Goal: Transaction & Acquisition: Book appointment/travel/reservation

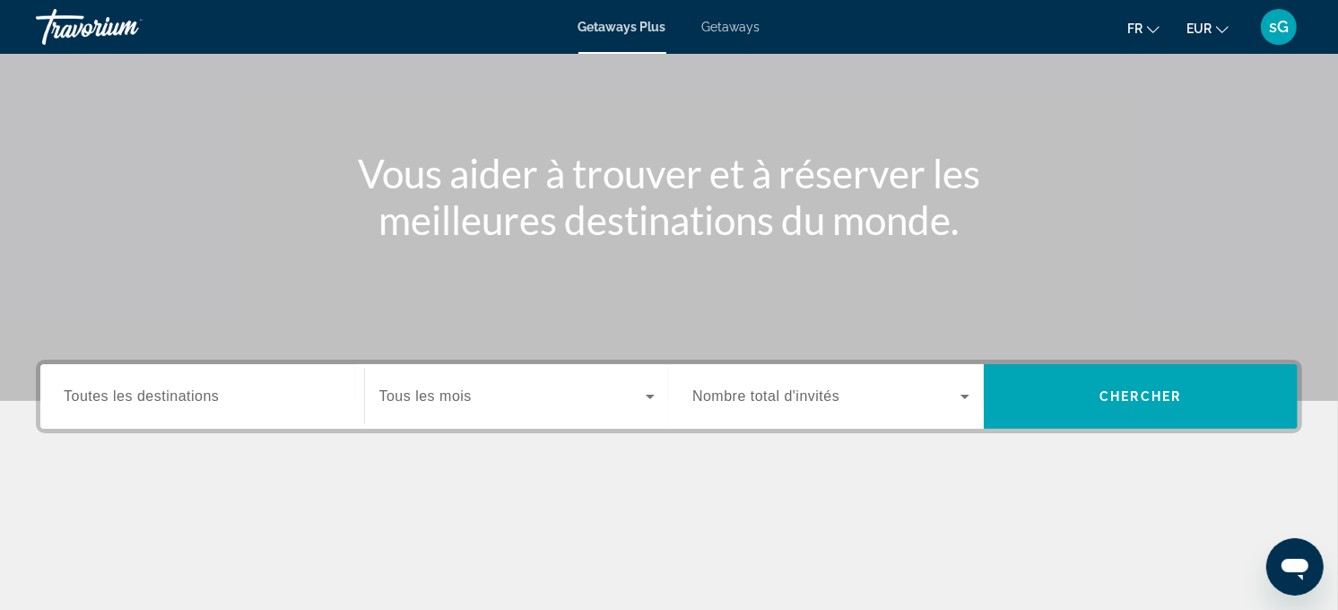
scroll to position [359, 0]
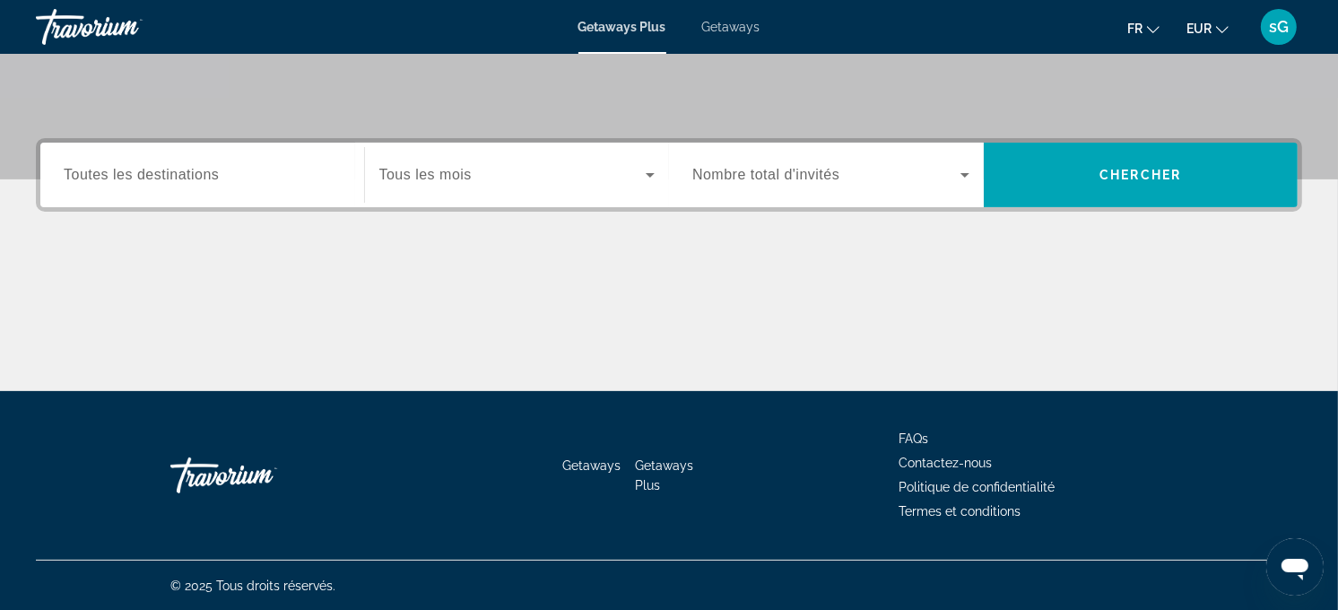
click at [128, 170] on span "Toutes les destinations" at bounding box center [141, 174] width 155 height 15
click at [128, 170] on input "Destination Toutes les destinations" at bounding box center [202, 176] width 277 height 22
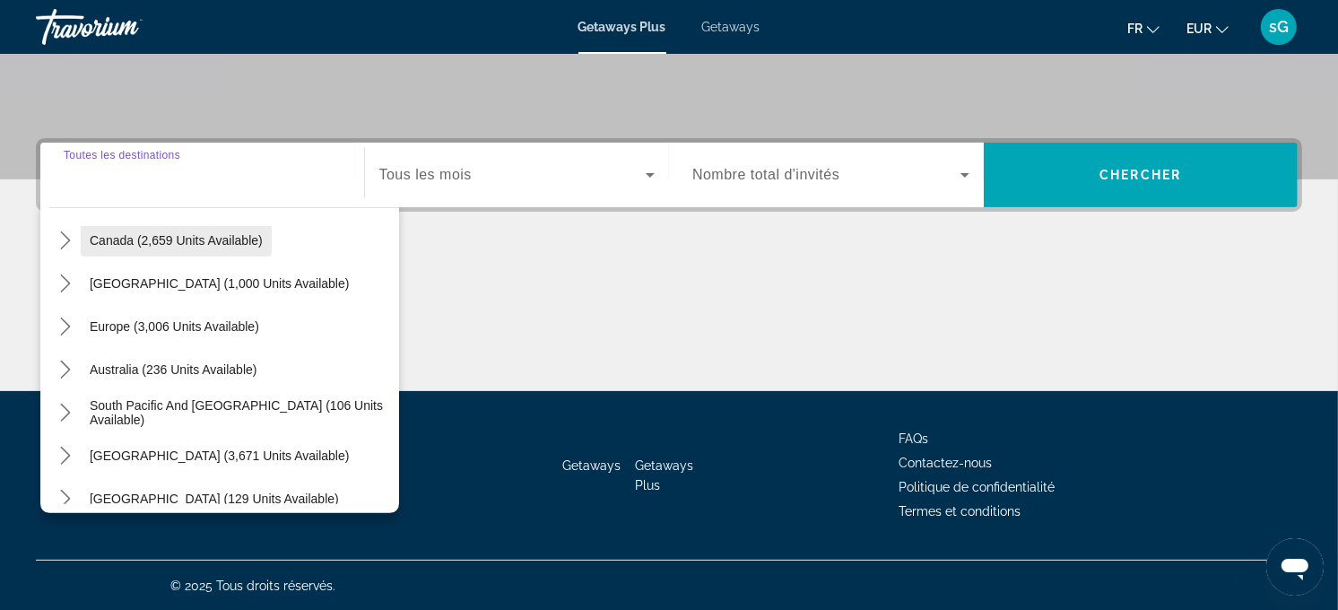
scroll to position [199, 0]
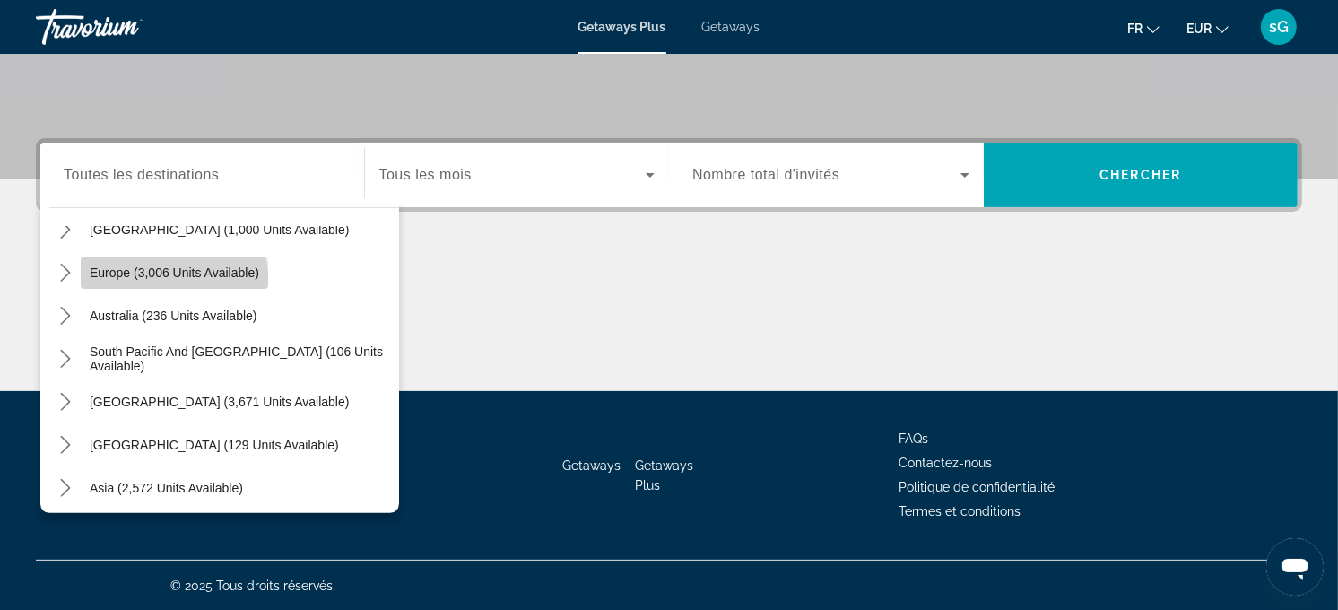
click at [151, 284] on span "Select destination: Europe (3,006 units available)" at bounding box center [174, 272] width 187 height 43
type input "**********"
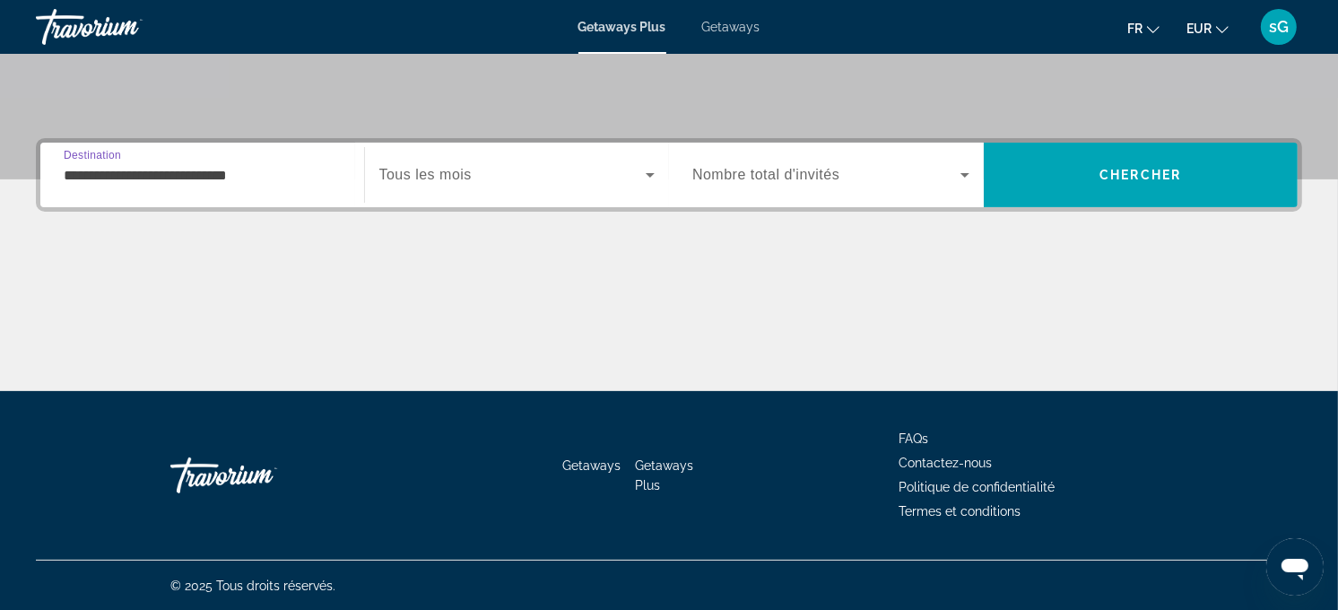
click at [468, 167] on span "Tous les mois" at bounding box center [425, 174] width 92 height 15
click at [468, 166] on div "Search widget" at bounding box center [512, 175] width 267 height 22
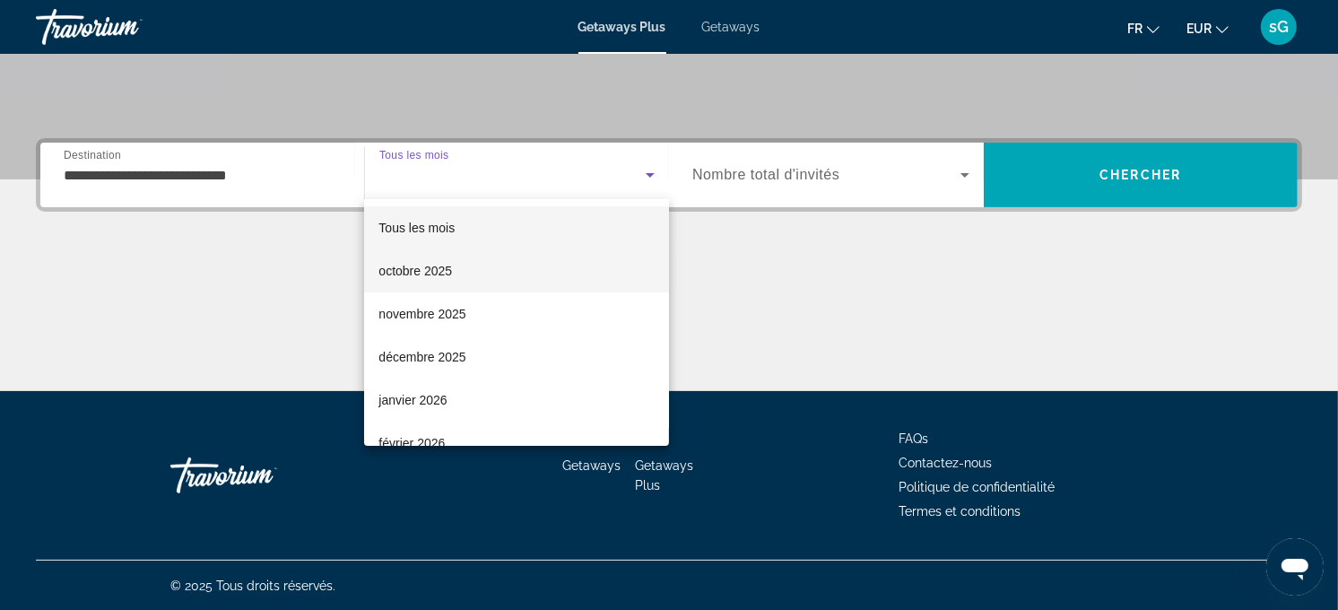
drag, startPoint x: 449, startPoint y: 276, endPoint x: 464, endPoint y: 269, distance: 16.8
click at [450, 276] on span "octobre 2025" at bounding box center [415, 271] width 74 height 22
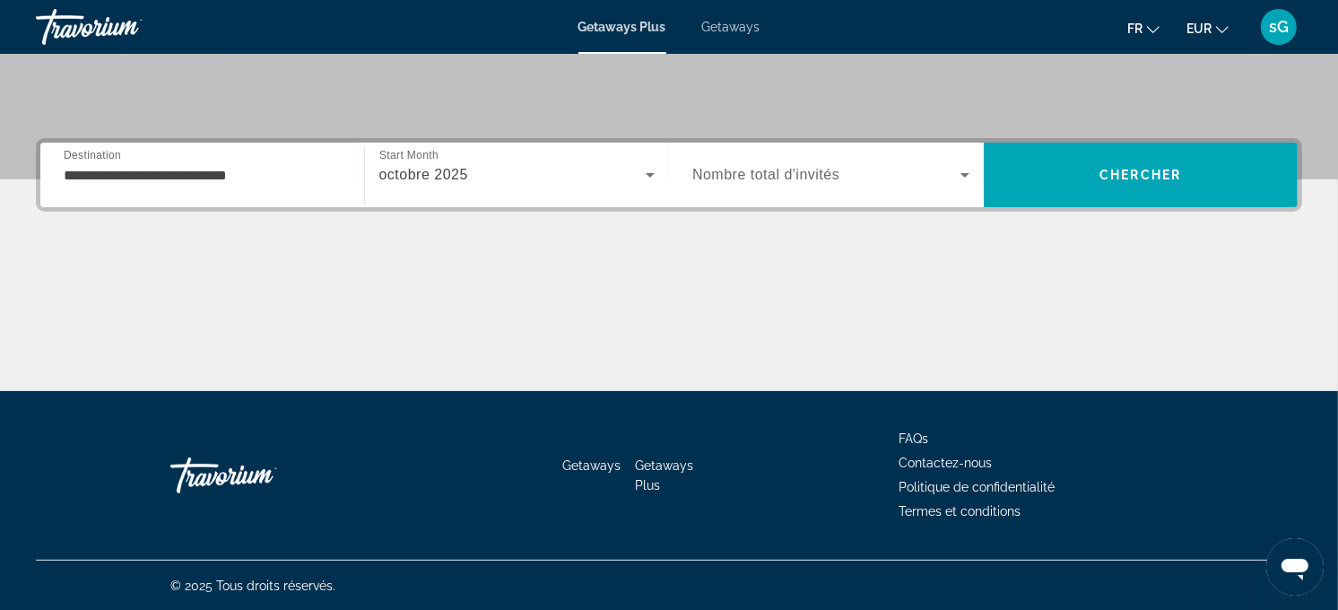
click at [846, 160] on div "Search widget" at bounding box center [830, 175] width 277 height 50
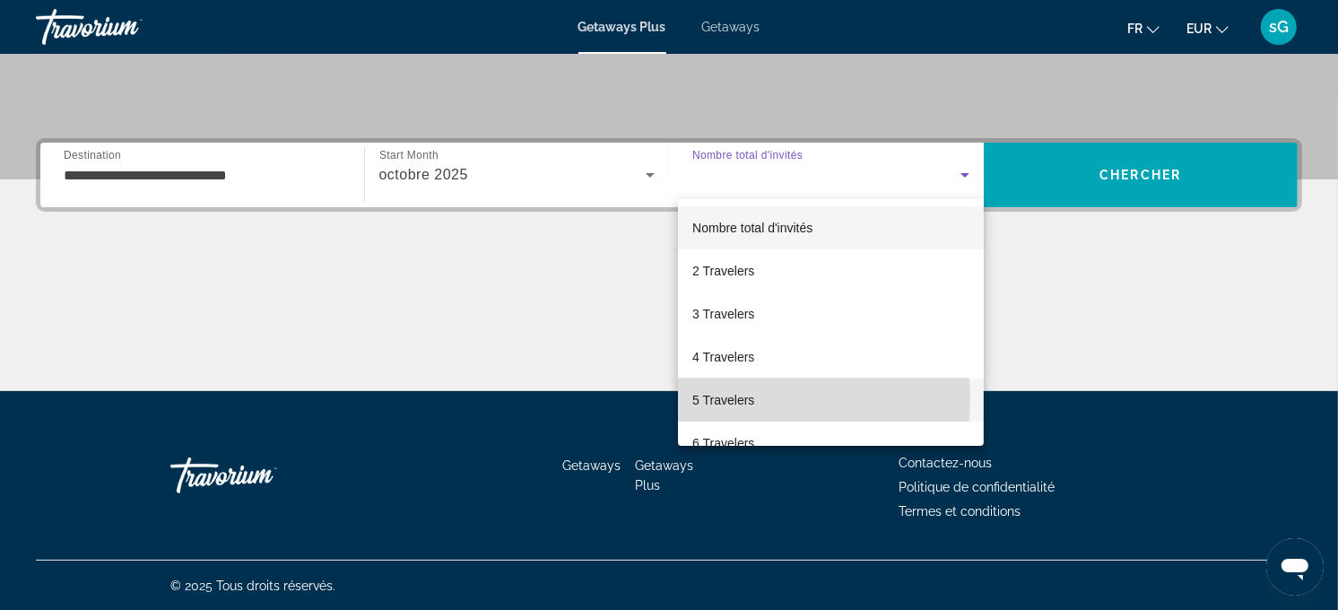
drag, startPoint x: 765, startPoint y: 398, endPoint x: 832, endPoint y: 334, distance: 92.6
click at [768, 397] on mat-option "5 Travelers" at bounding box center [831, 399] width 306 height 43
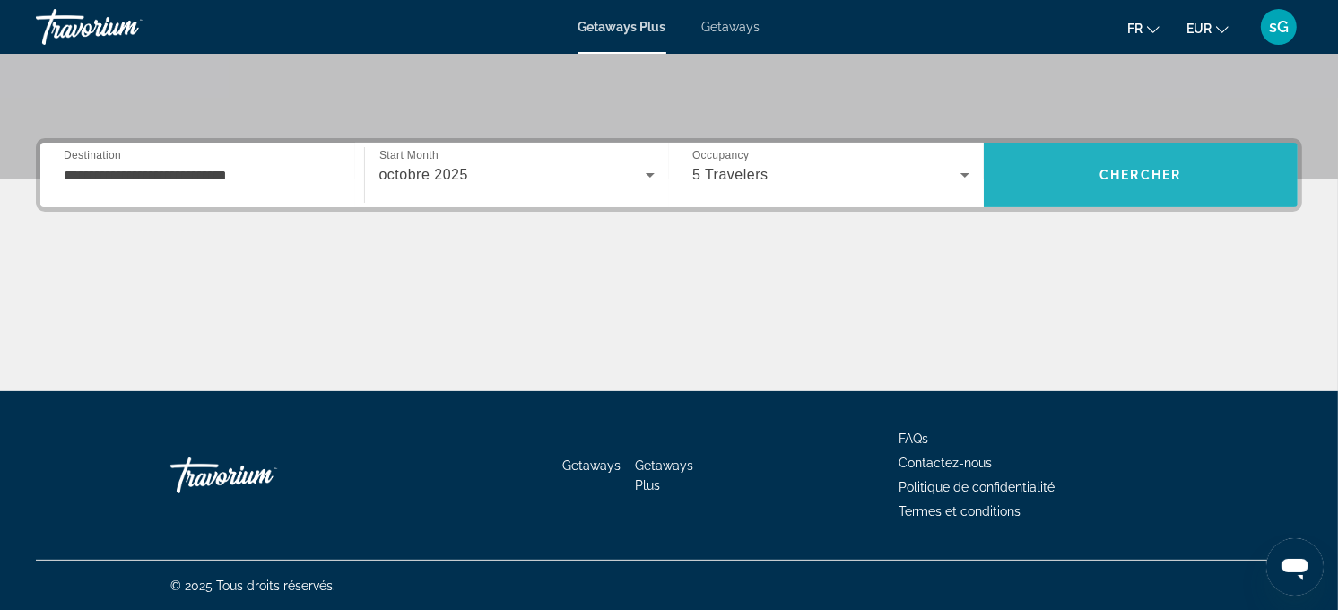
click at [1133, 163] on span "Search" at bounding box center [1141, 174] width 315 height 43
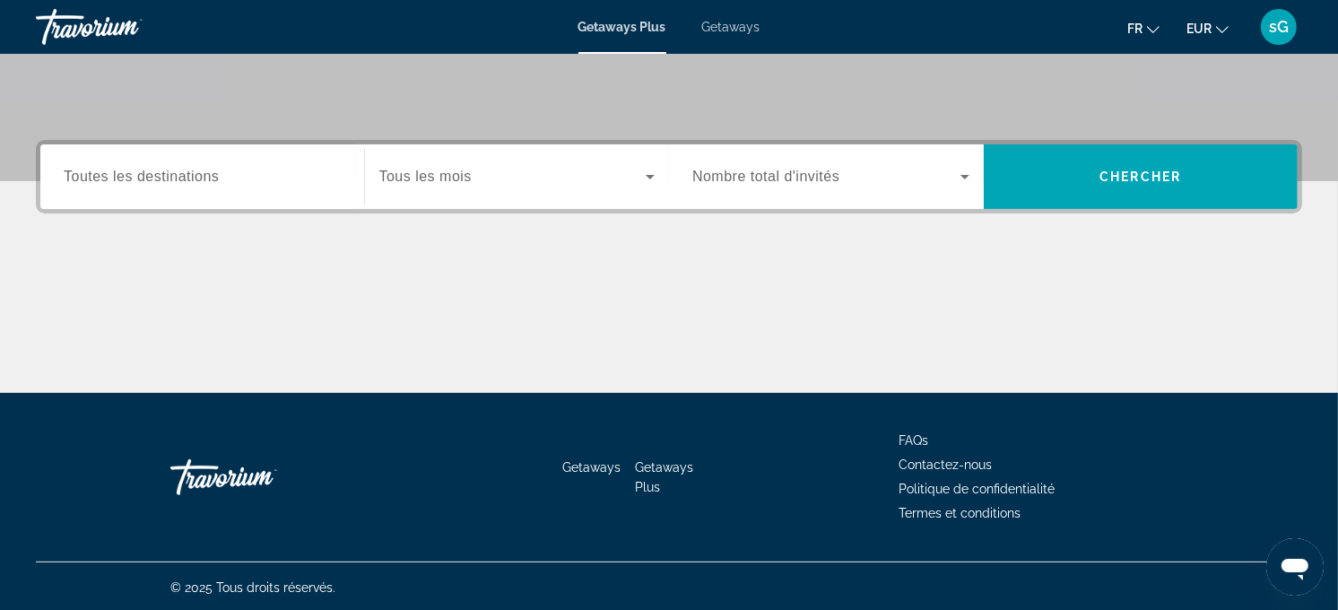
scroll to position [359, 0]
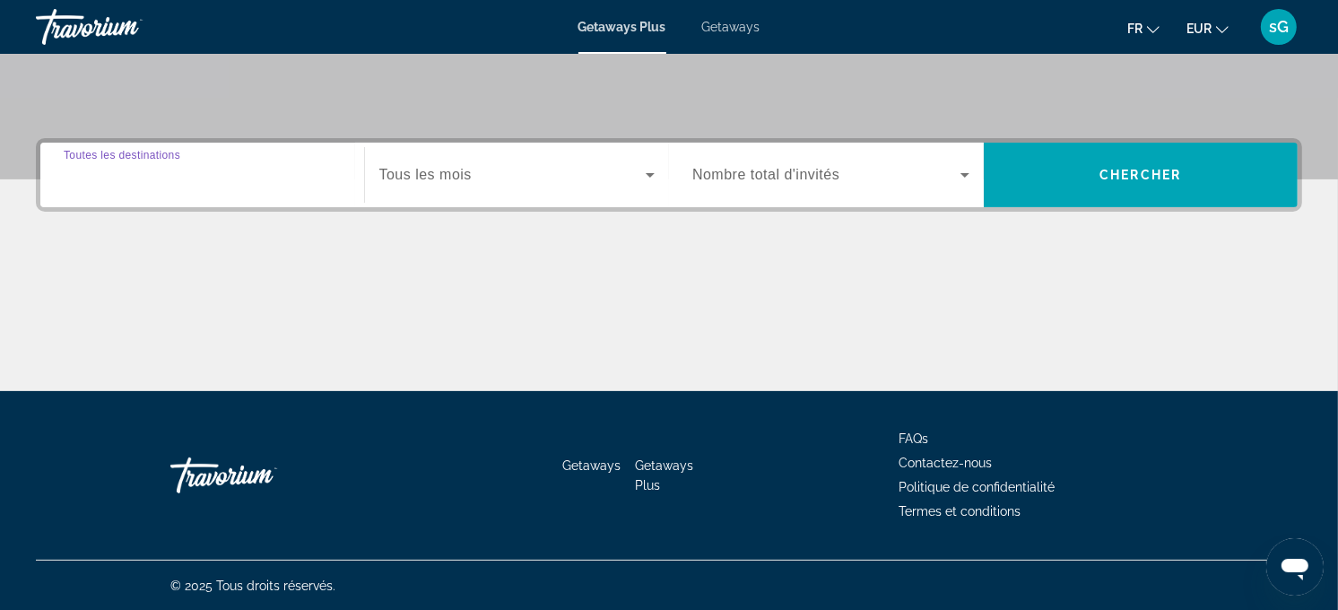
click at [238, 180] on input "Destination Toutes les destinations" at bounding box center [202, 176] width 277 height 22
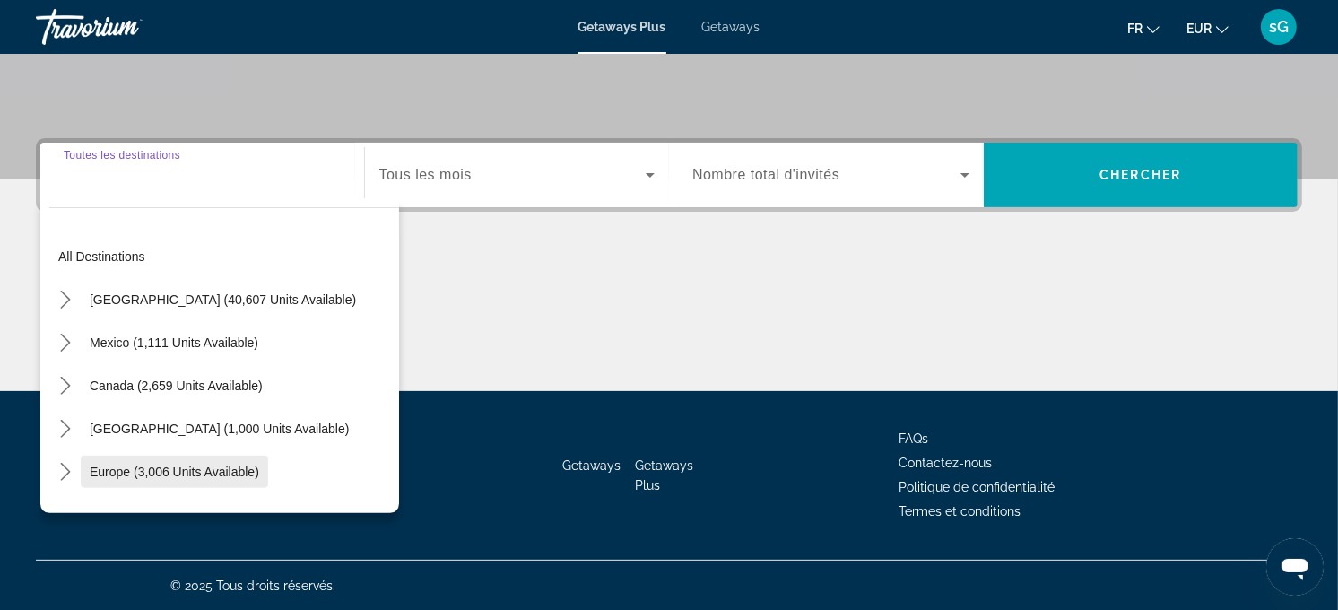
click at [136, 473] on span "Europe (3,006 units available)" at bounding box center [174, 471] width 169 height 14
type input "**********"
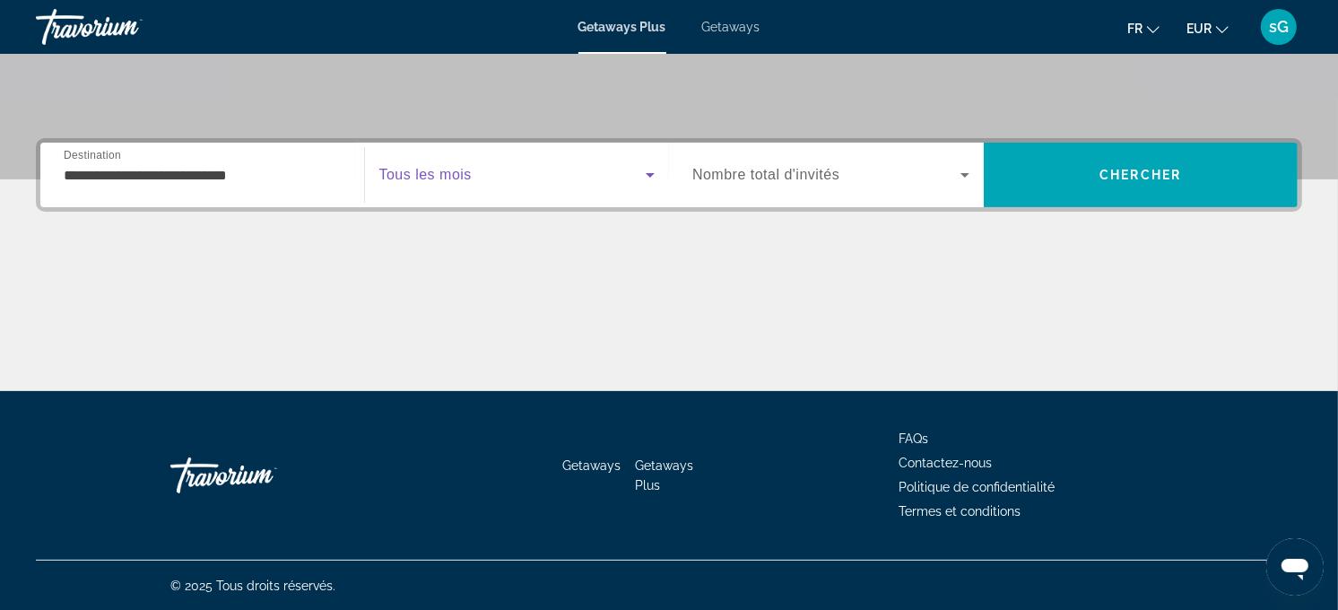
click at [522, 175] on span "Search widget" at bounding box center [512, 175] width 267 height 22
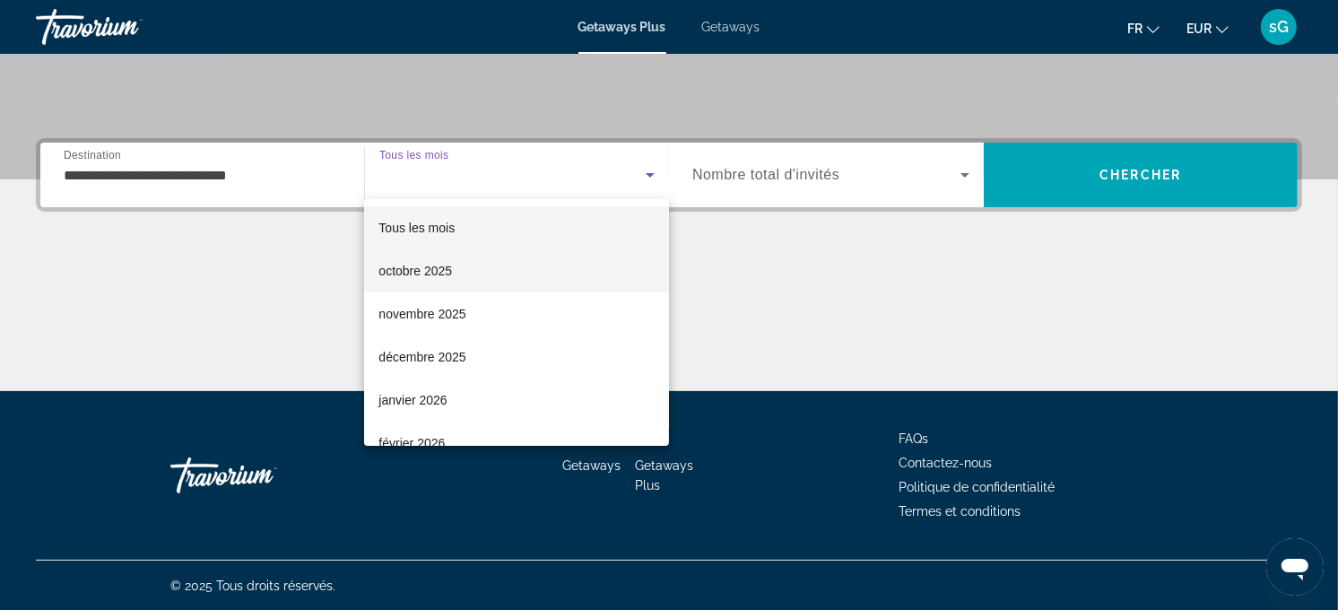
click at [496, 260] on mat-option "octobre 2025" at bounding box center [516, 270] width 305 height 43
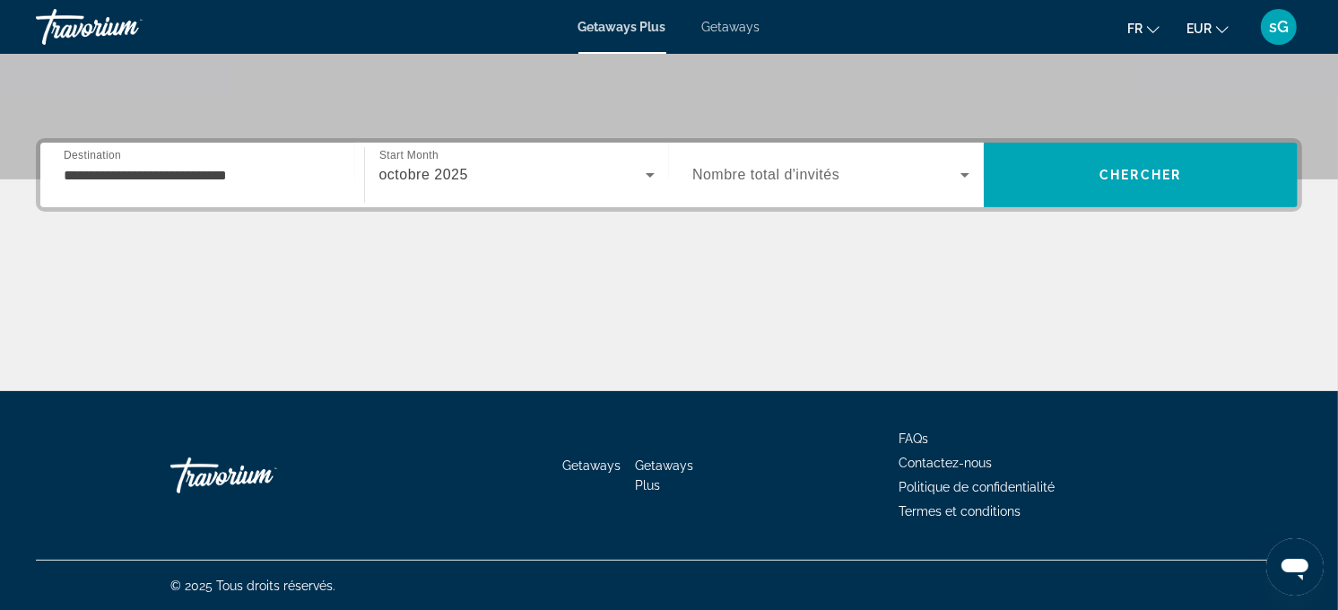
click at [792, 198] on div "Search widget" at bounding box center [830, 175] width 277 height 50
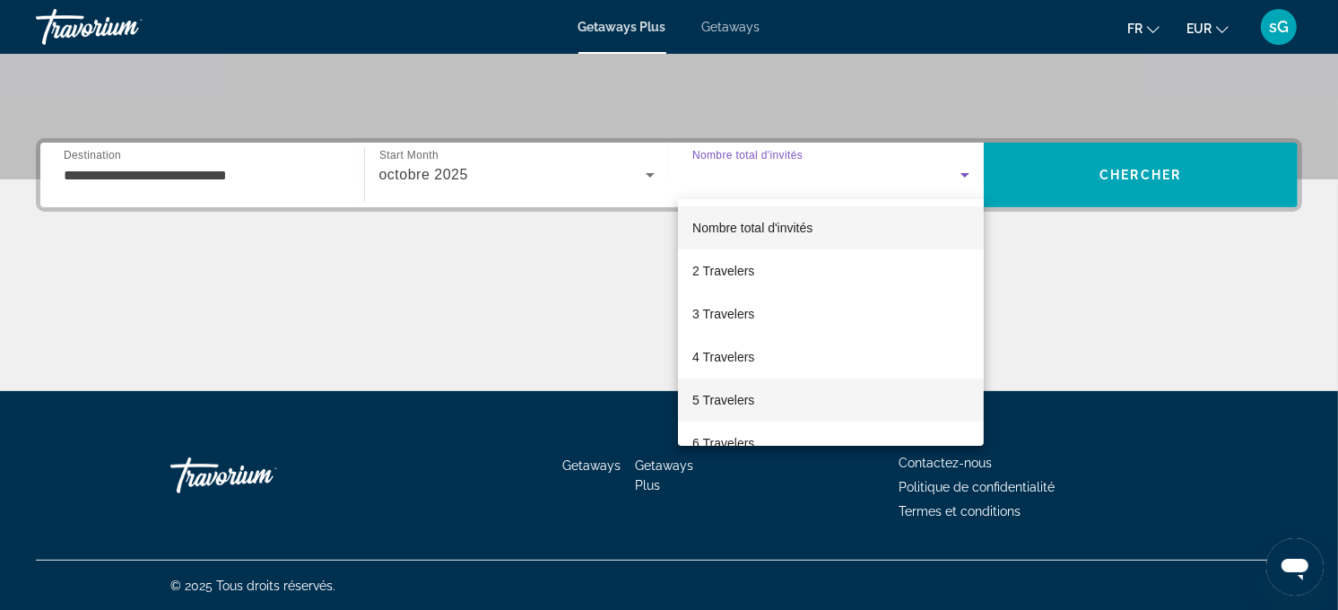
click at [741, 389] on span "5 Travelers" at bounding box center [723, 400] width 62 height 22
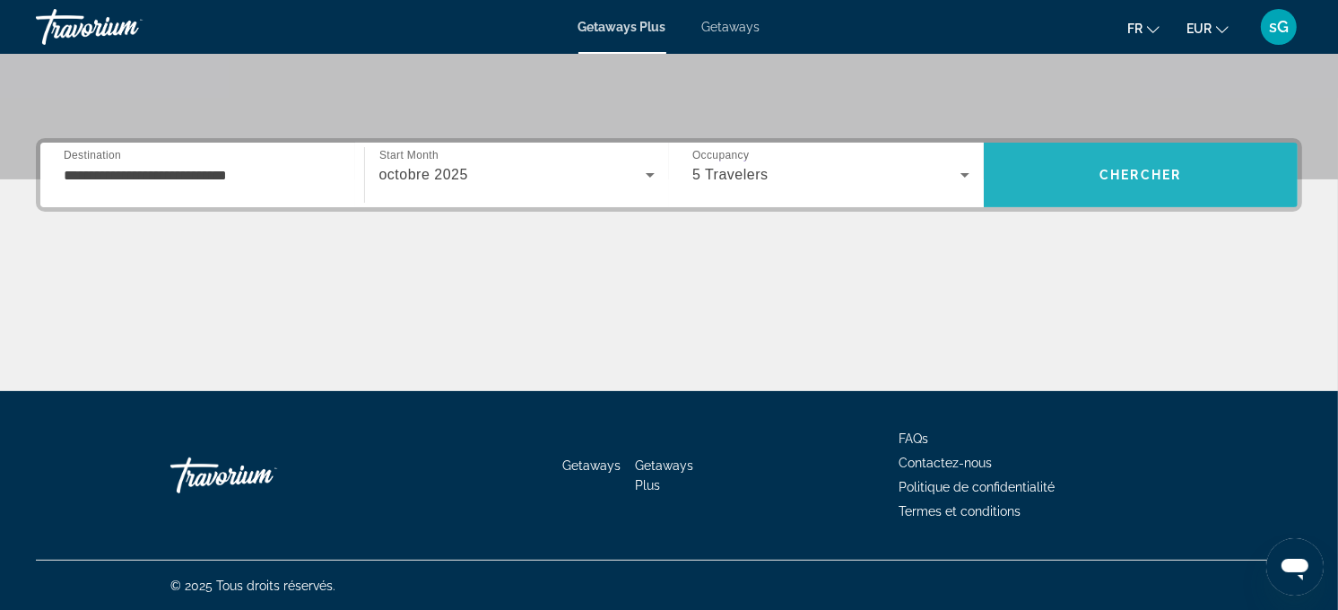
click at [1091, 188] on span "Search" at bounding box center [1141, 174] width 315 height 43
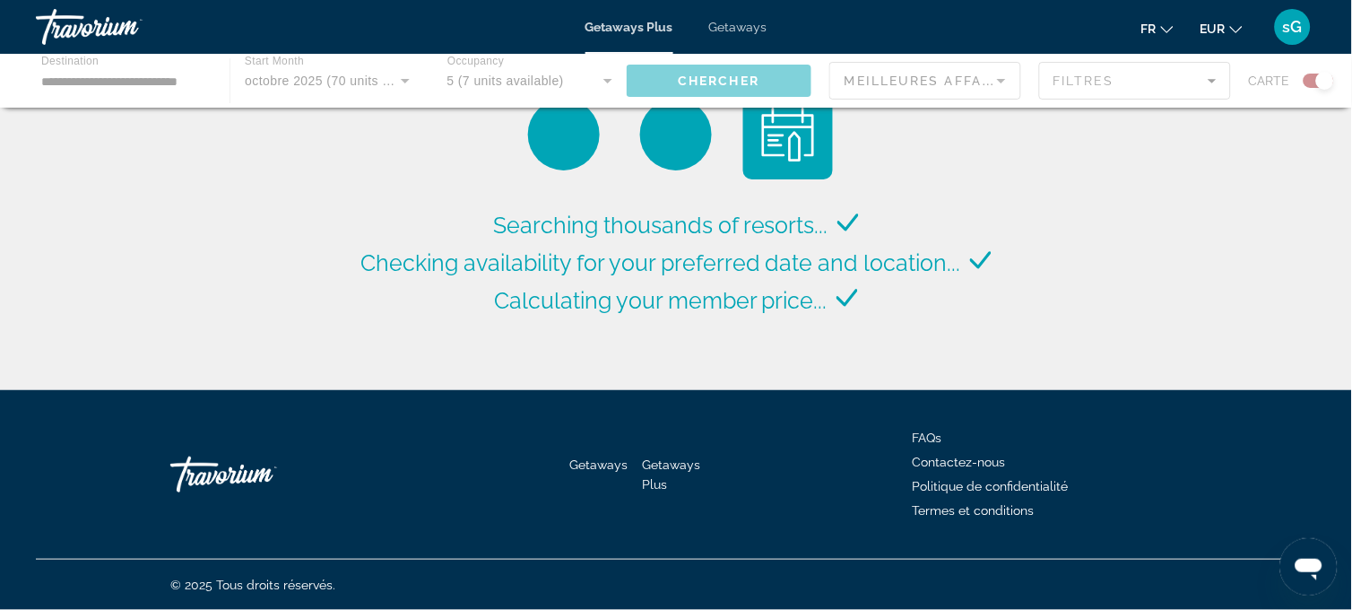
click at [733, 30] on span "Getaways" at bounding box center [738, 27] width 58 height 14
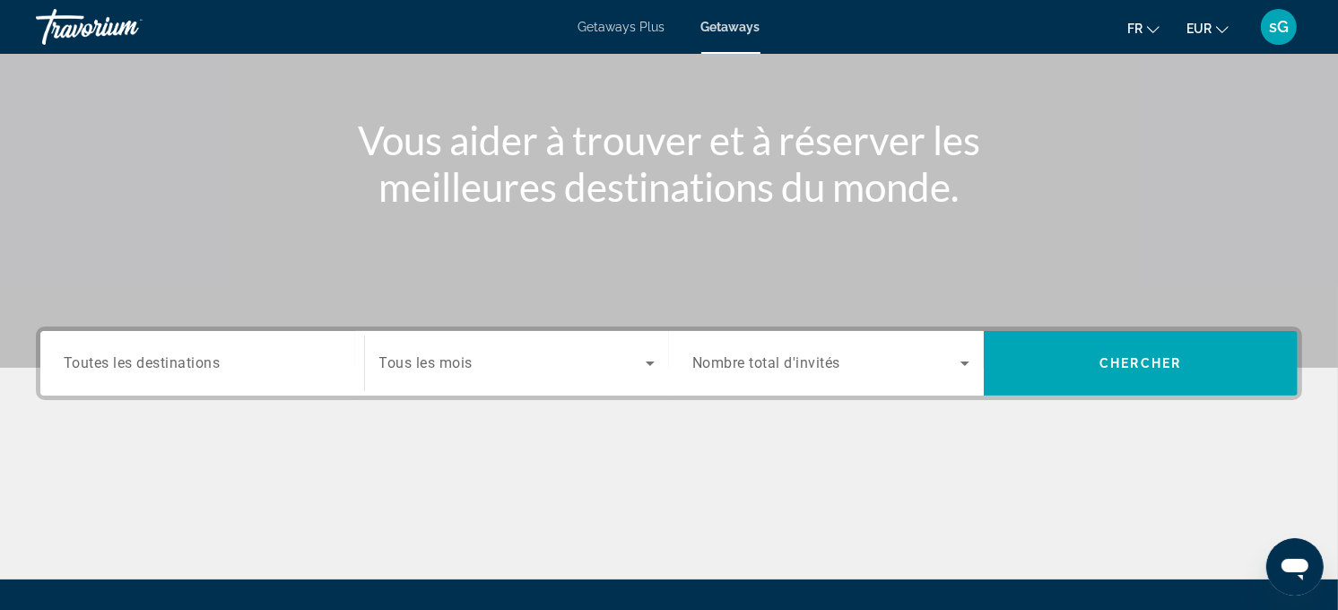
scroll to position [359, 0]
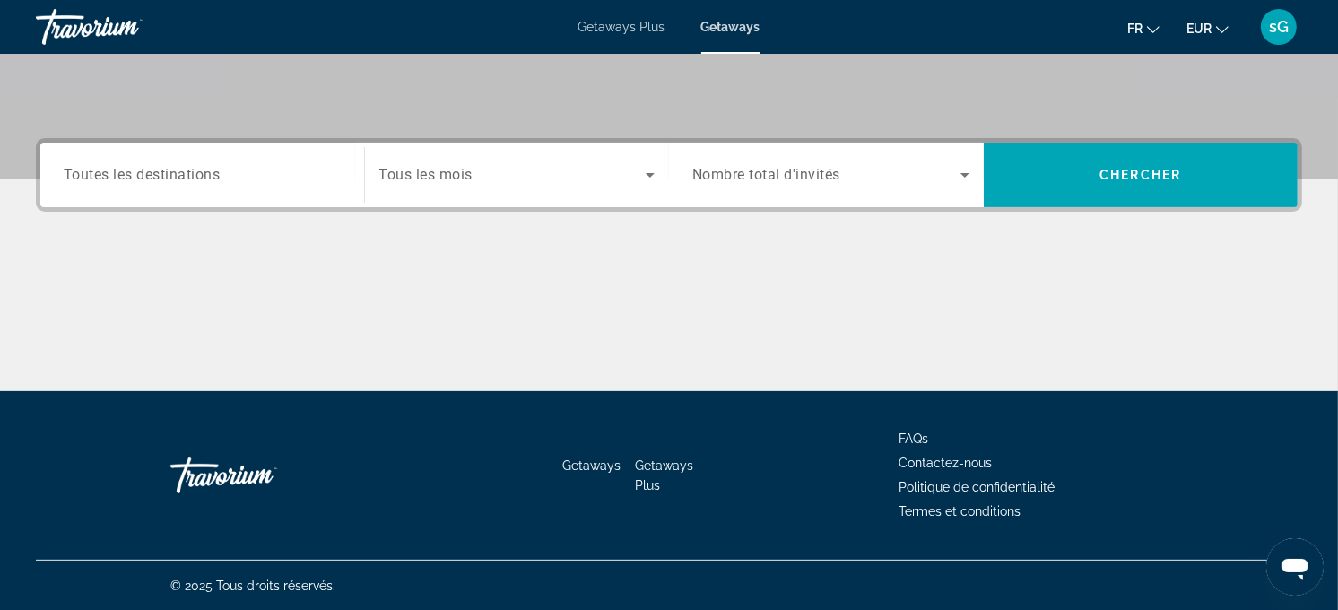
click at [239, 160] on div "Search widget" at bounding box center [202, 175] width 277 height 51
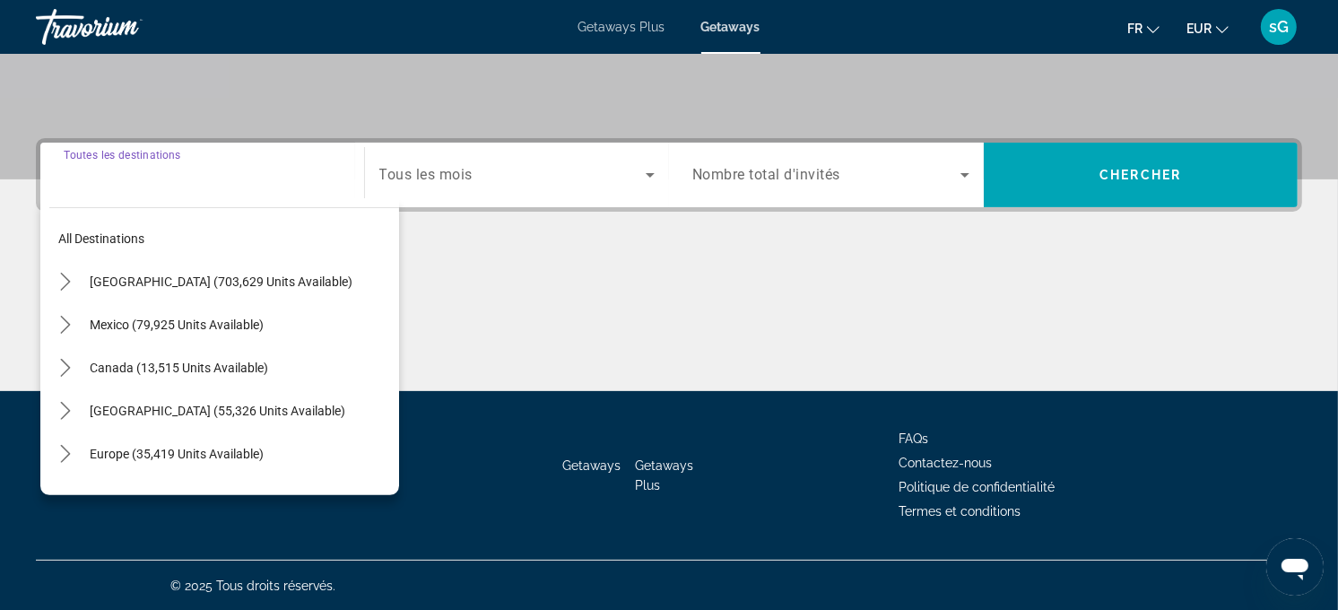
click at [235, 171] on input "Destination Toutes les destinations" at bounding box center [202, 176] width 277 height 22
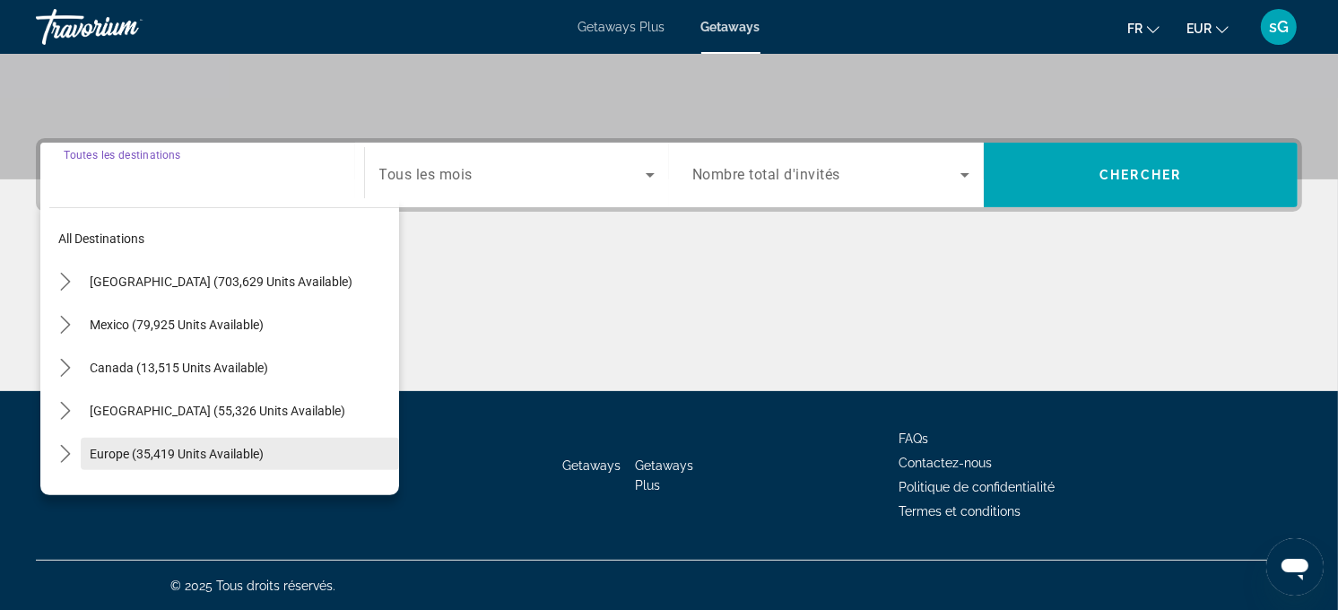
click at [139, 437] on span "Select destination: Europe (35,419 units available)" at bounding box center [240, 453] width 318 height 43
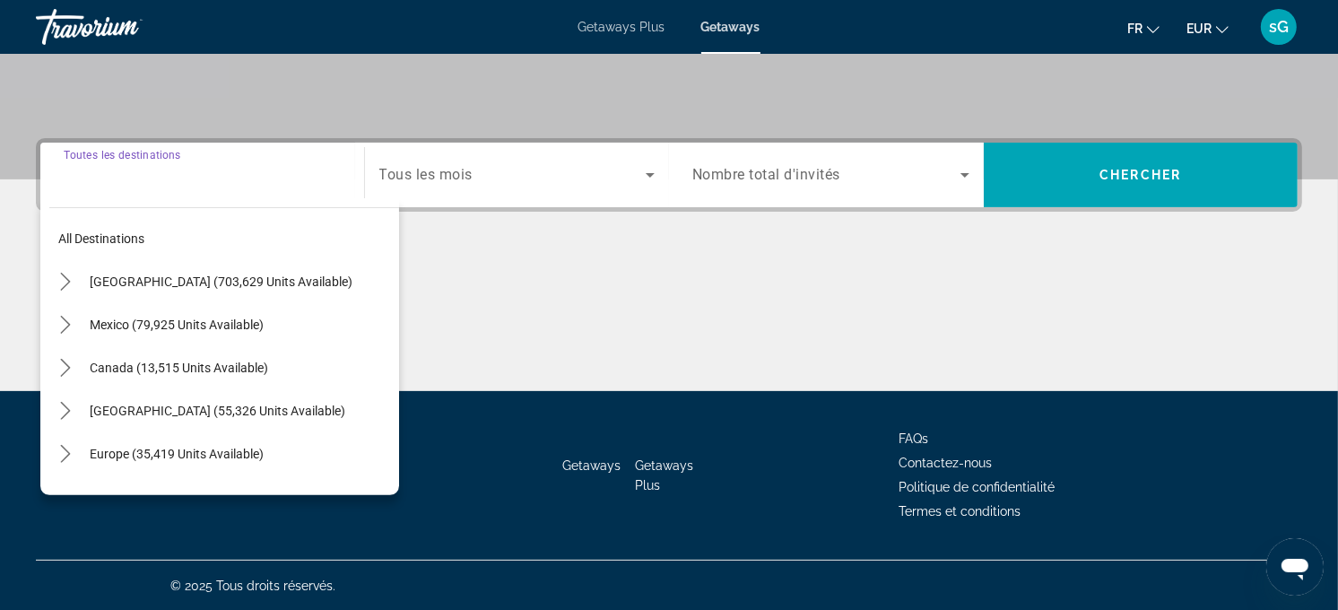
type input "**********"
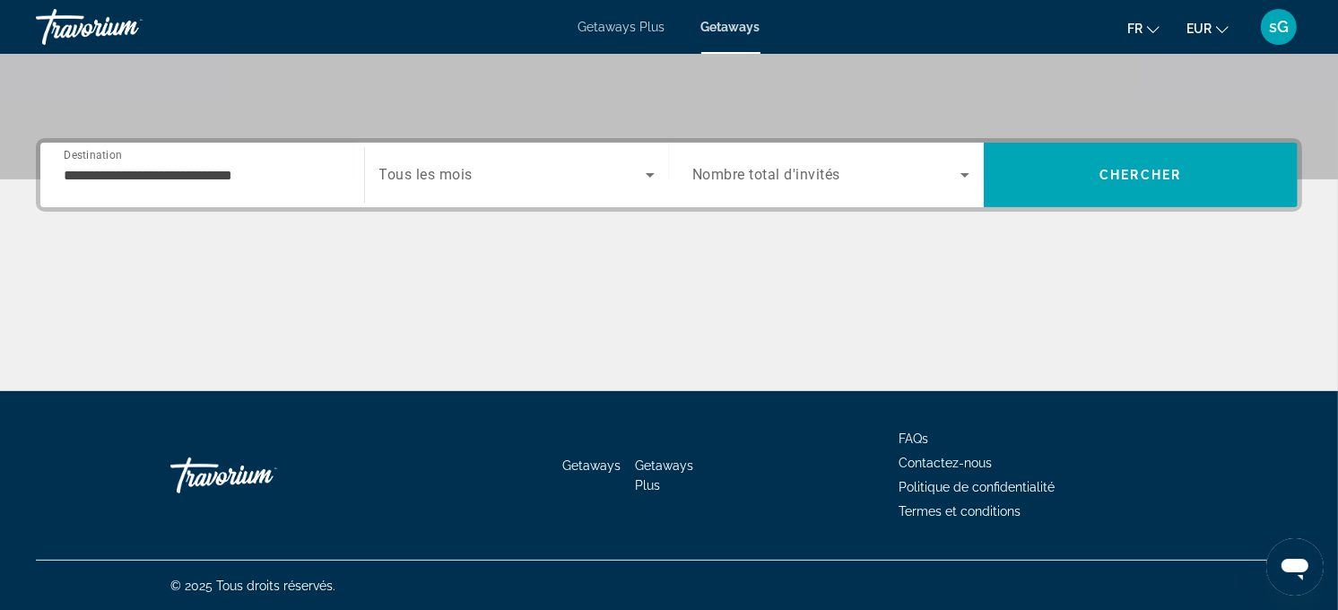
click at [454, 176] on span "Tous les mois" at bounding box center [426, 175] width 94 height 17
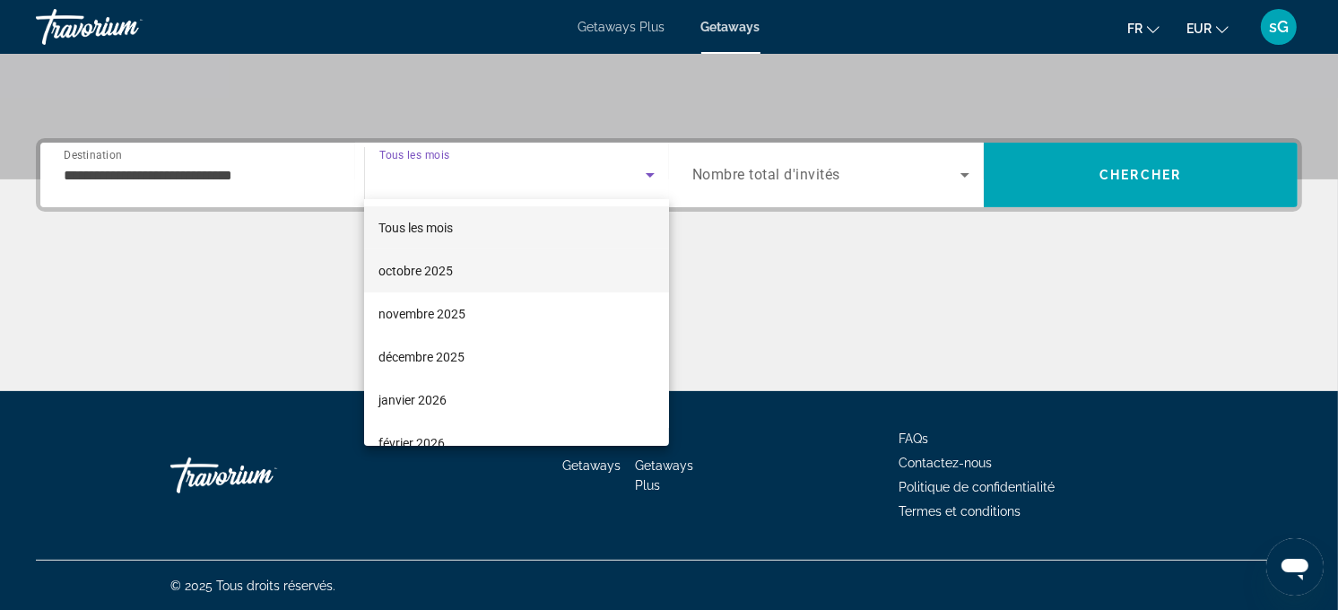
click at [464, 272] on mat-option "octobre 2025" at bounding box center [516, 270] width 305 height 43
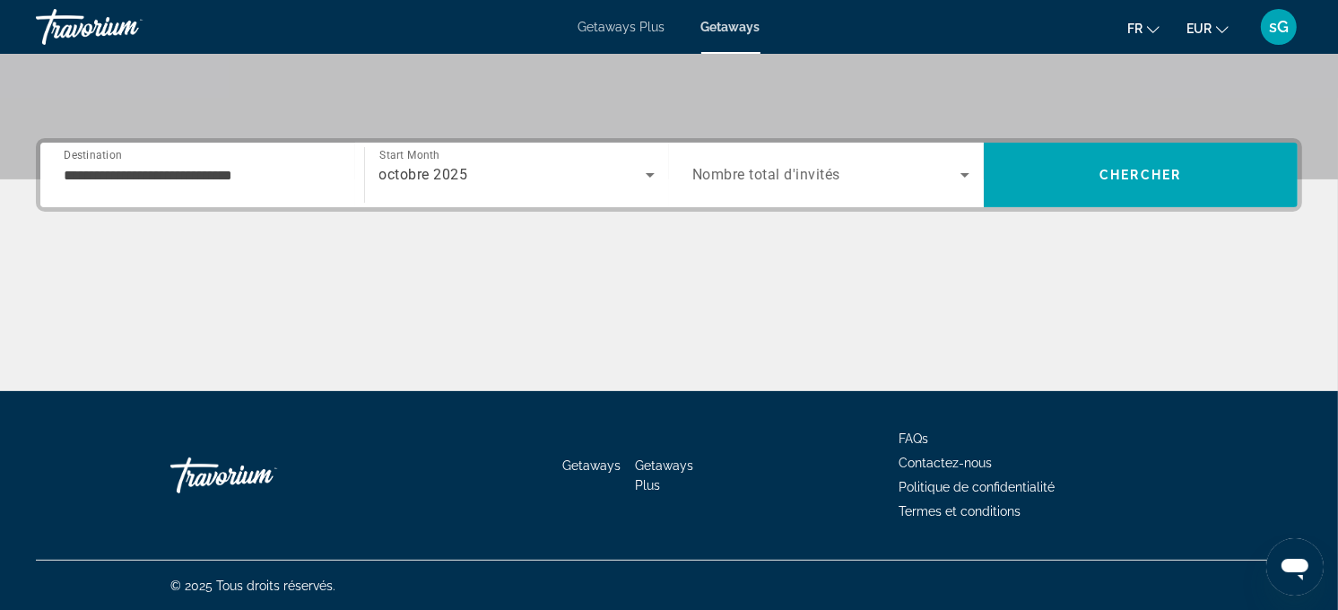
click at [730, 167] on span "Nombre total d'invités" at bounding box center [766, 175] width 148 height 17
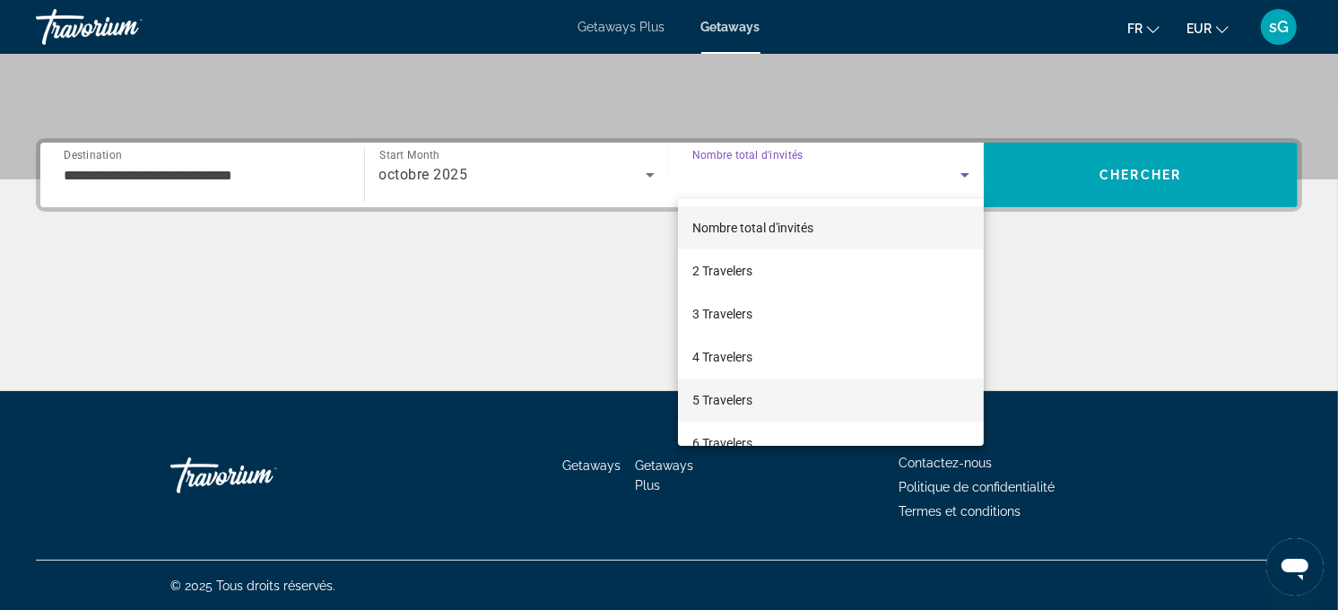
click at [733, 389] on span "5 Travelers" at bounding box center [722, 400] width 60 height 22
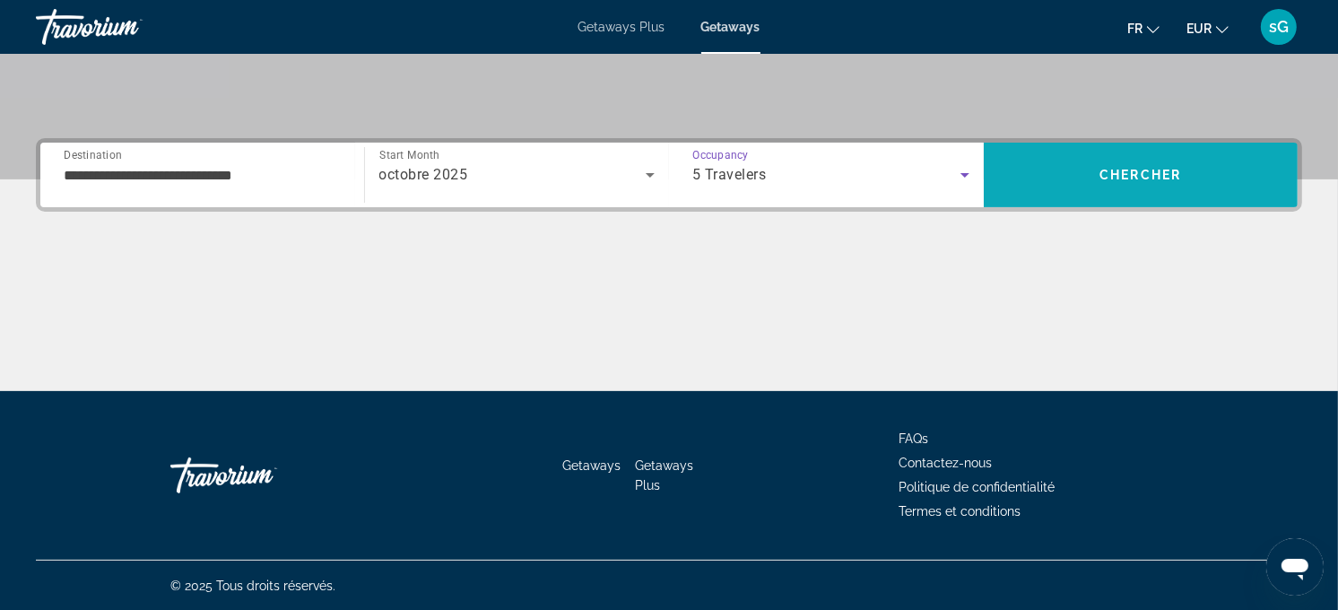
click at [1108, 178] on span "Chercher" at bounding box center [1140, 175] width 82 height 14
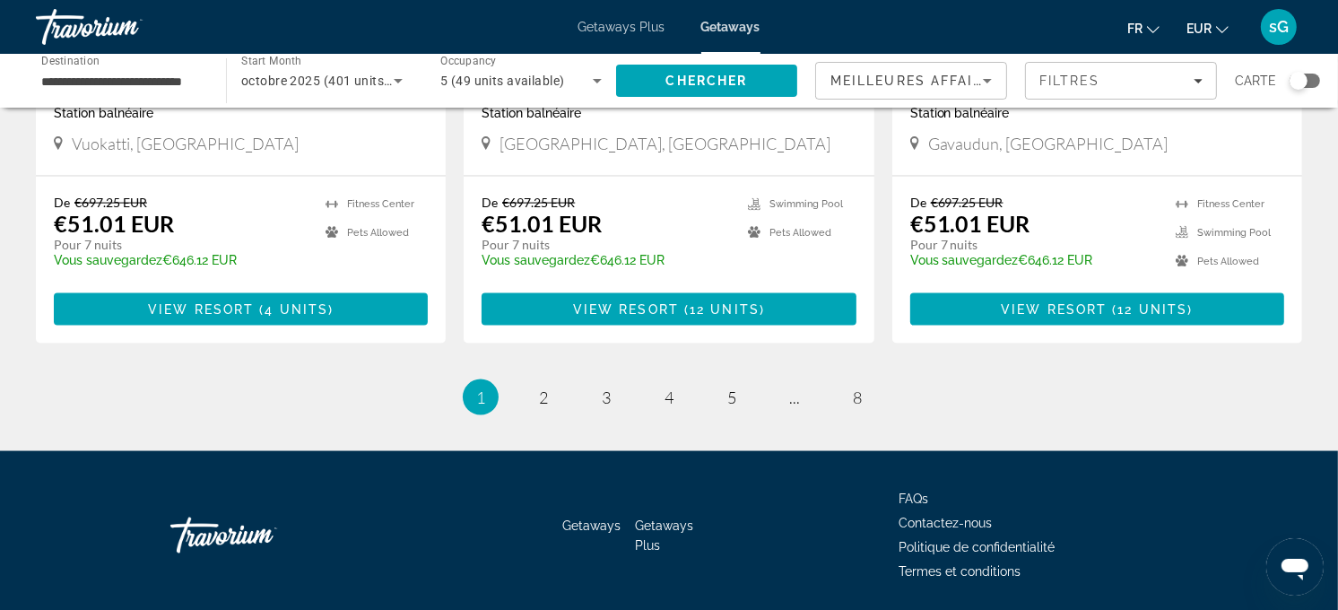
scroll to position [2318, 0]
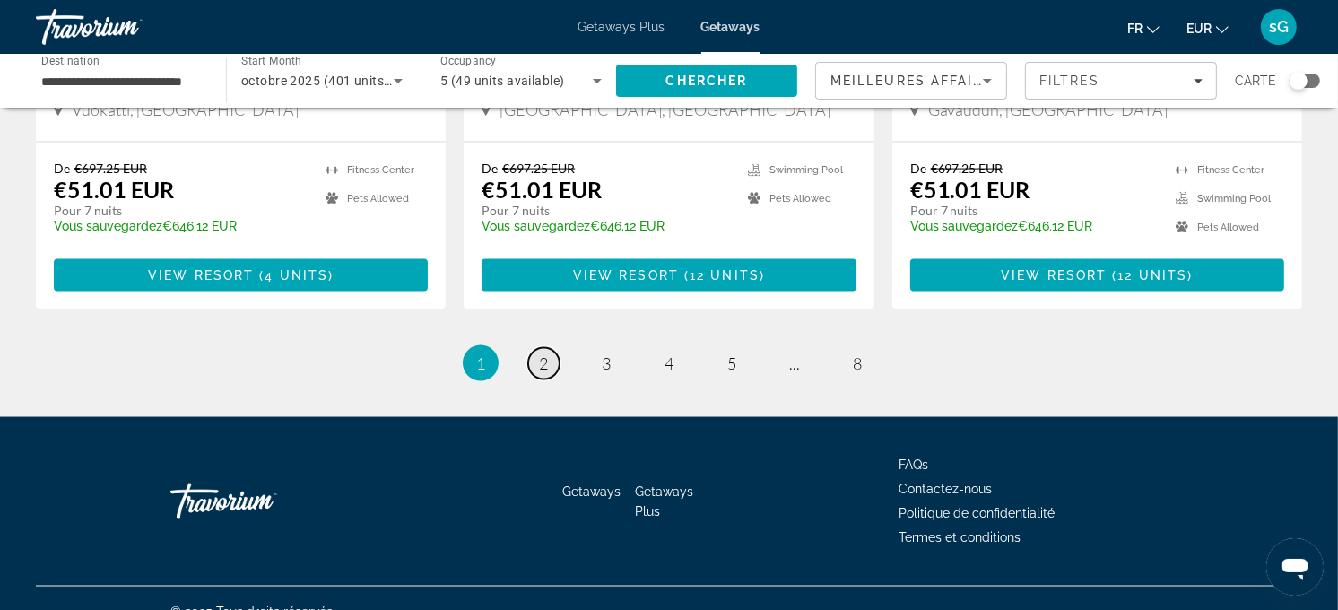
click at [540, 353] on span "2" at bounding box center [543, 363] width 9 height 20
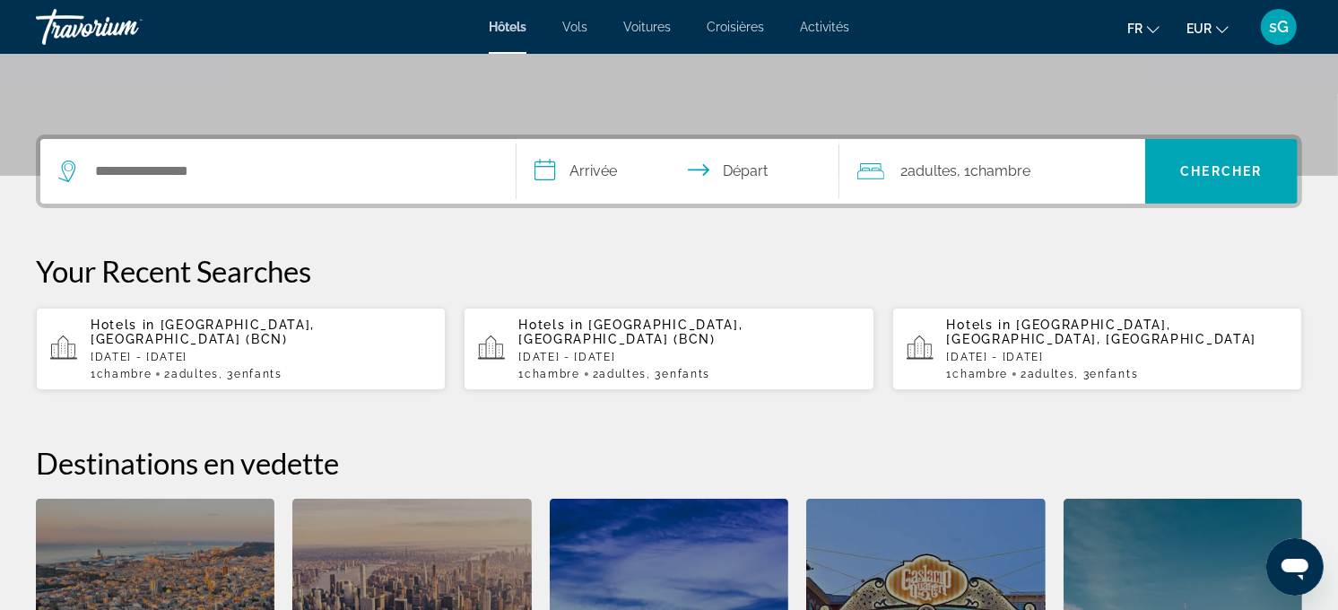
scroll to position [299, 0]
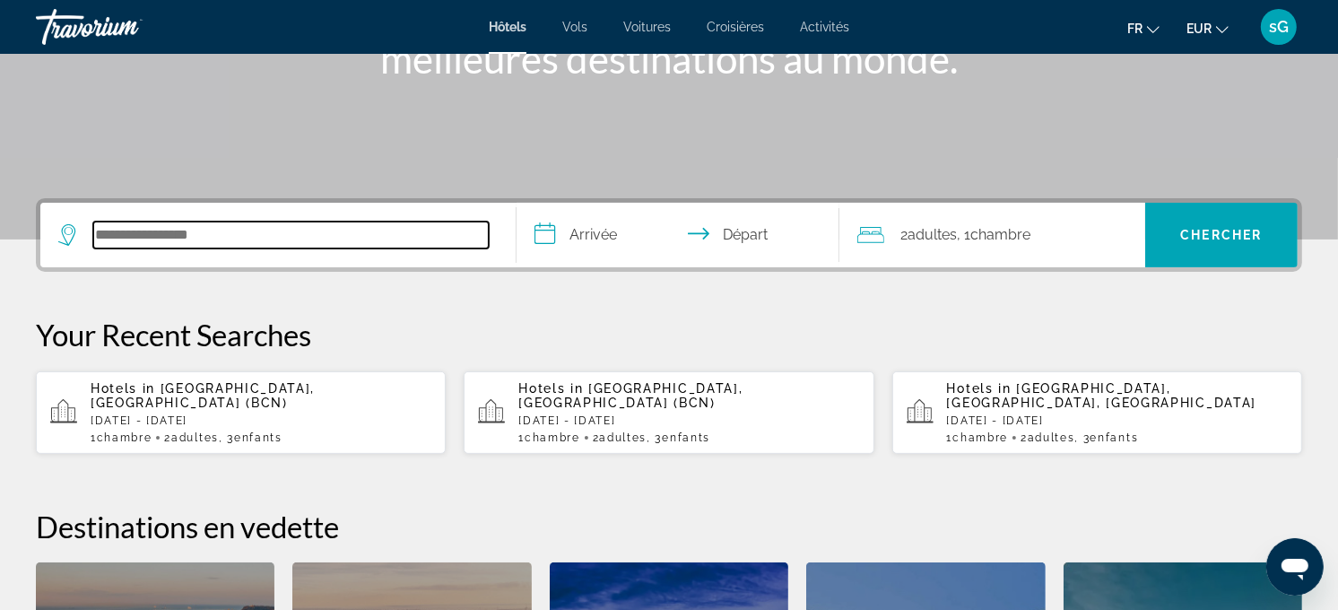
click at [262, 221] on input "Search hotel destination" at bounding box center [290, 234] width 395 height 27
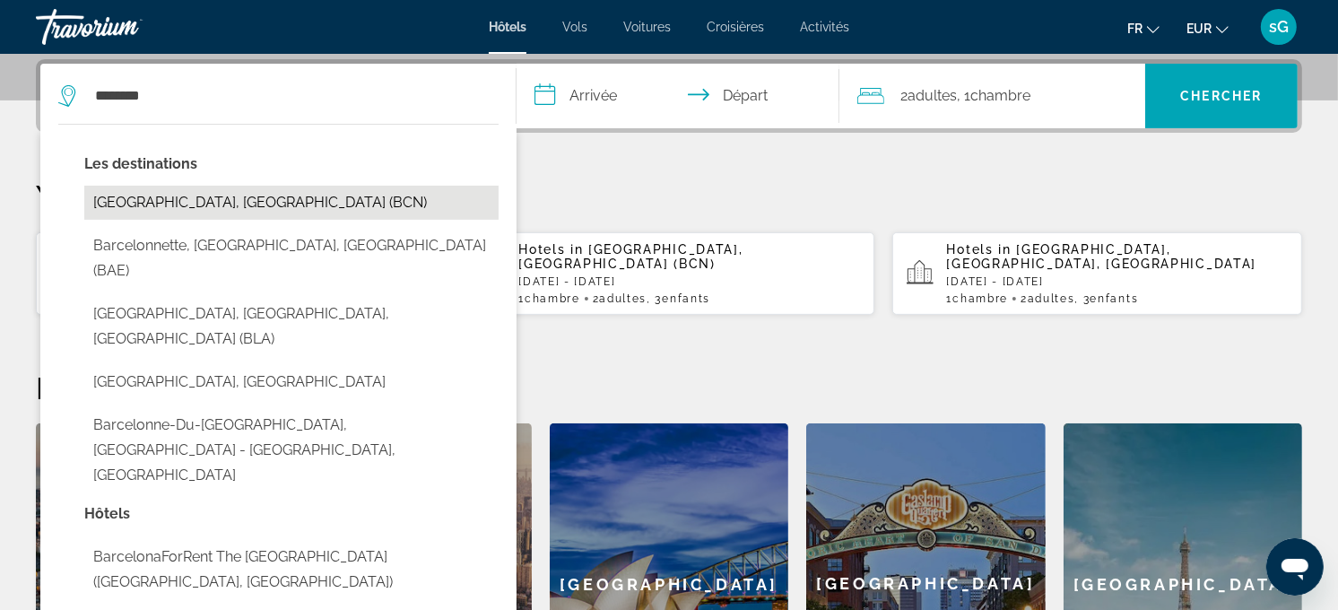
click at [204, 203] on button "[GEOGRAPHIC_DATA], [GEOGRAPHIC_DATA] (BCN)" at bounding box center [291, 203] width 414 height 34
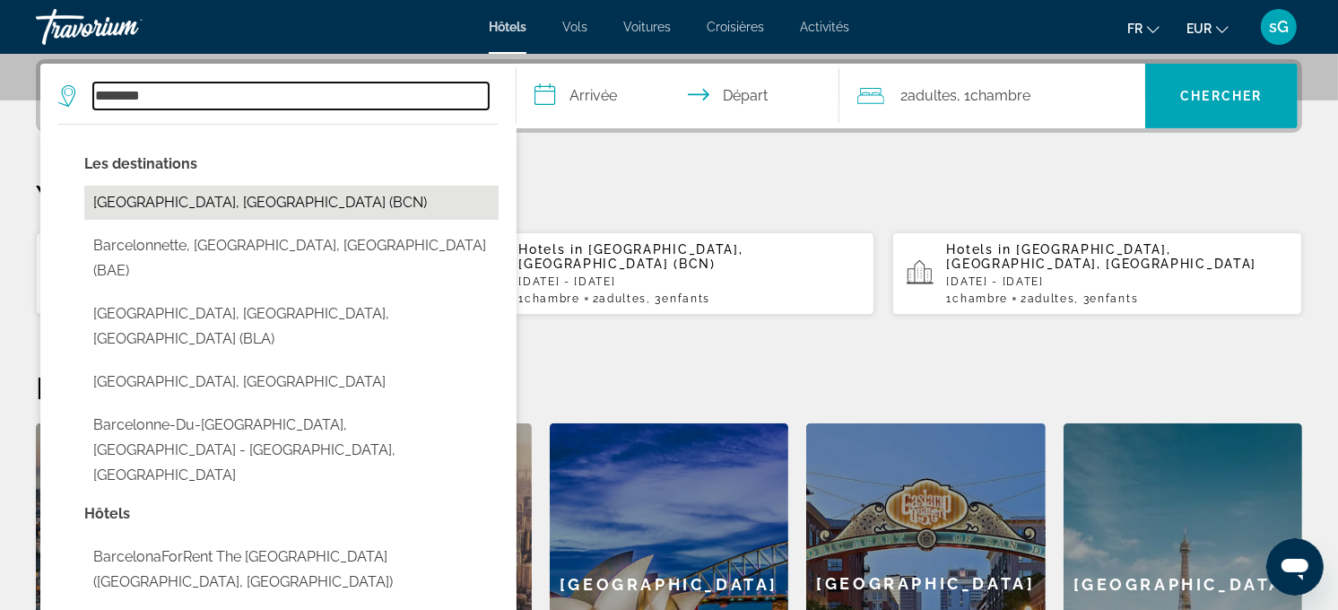
type input "**********"
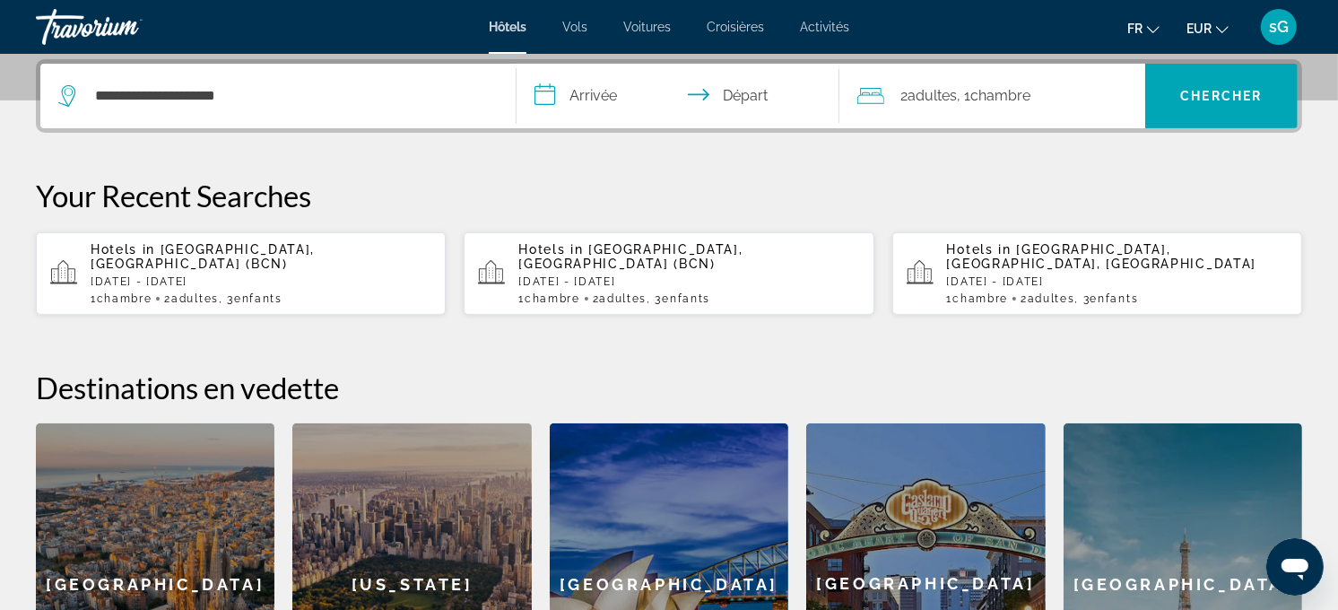
click at [570, 90] on input "**********" at bounding box center [681, 99] width 331 height 70
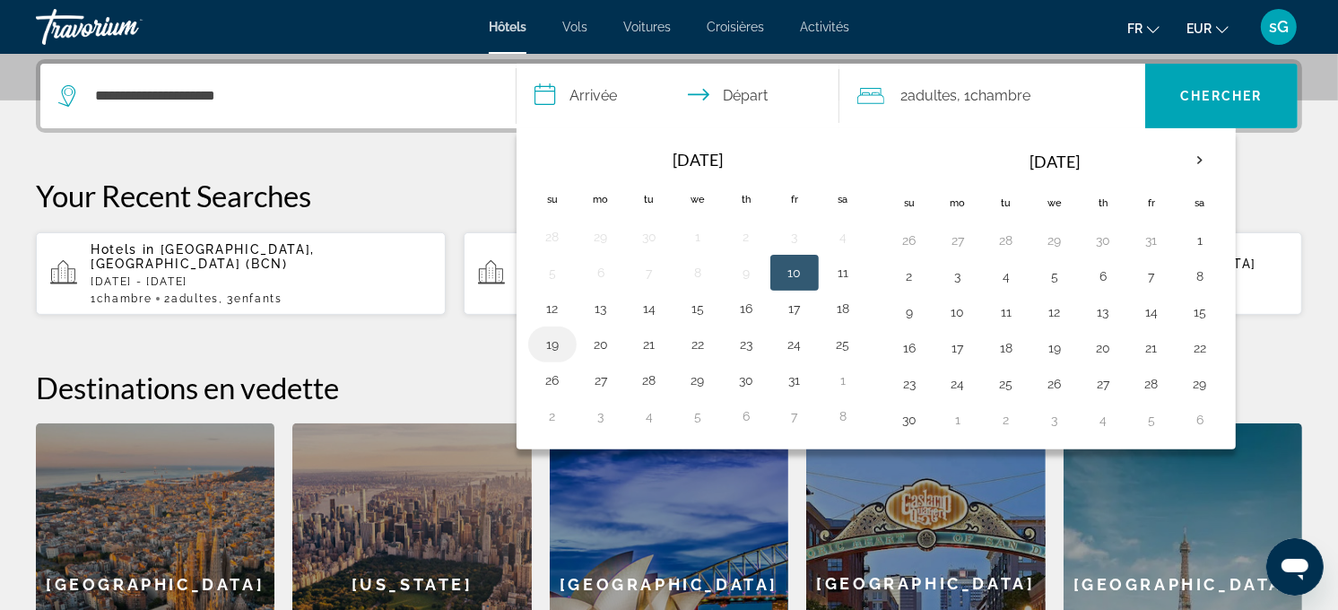
click at [550, 343] on button "19" at bounding box center [552, 344] width 29 height 25
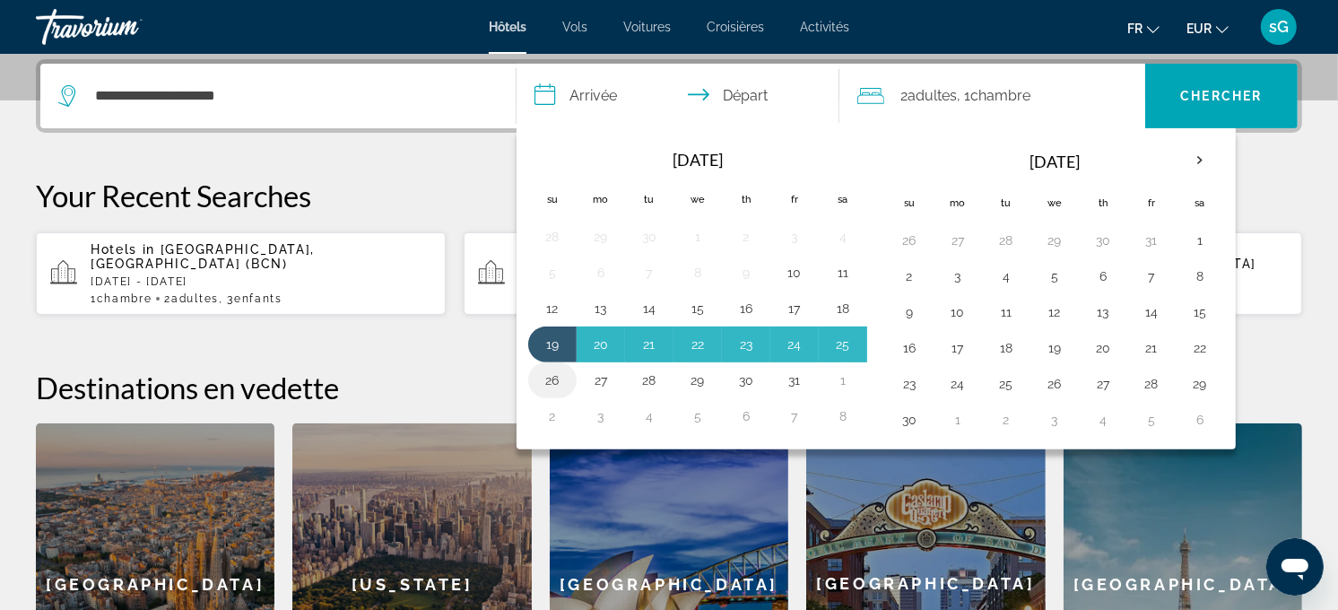
click at [557, 383] on button "26" at bounding box center [552, 380] width 29 height 25
type input "**********"
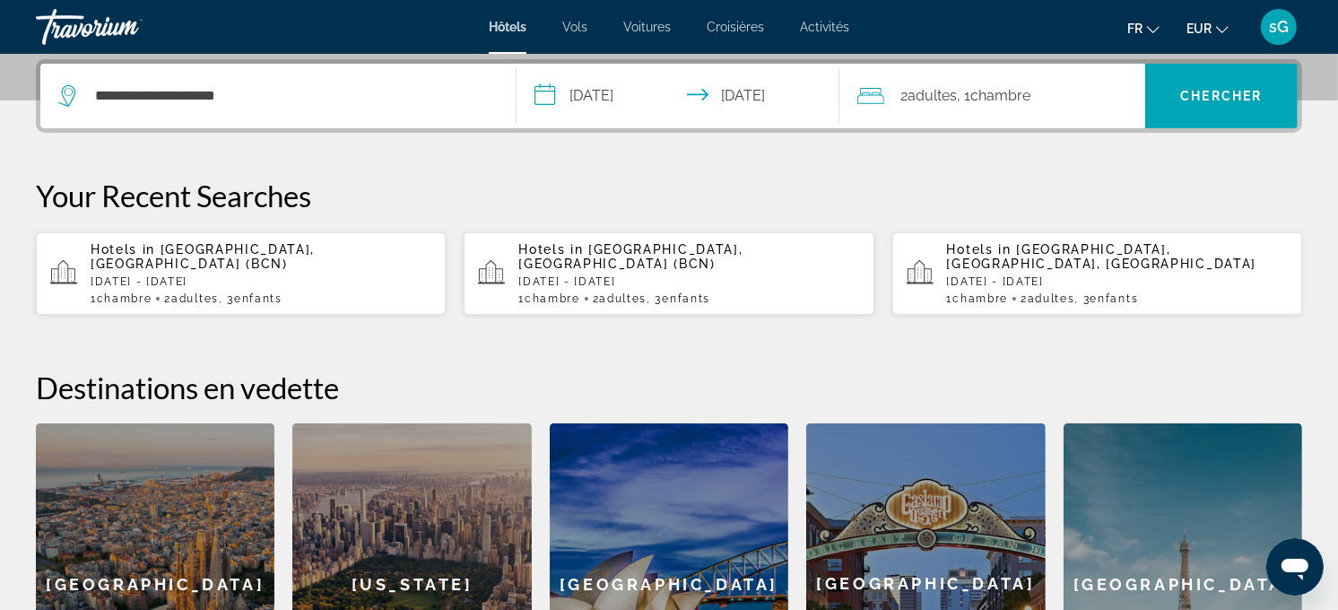
click at [976, 111] on div "2 Adulte Adultes , 1 Chambre pièces" at bounding box center [1001, 96] width 288 height 65
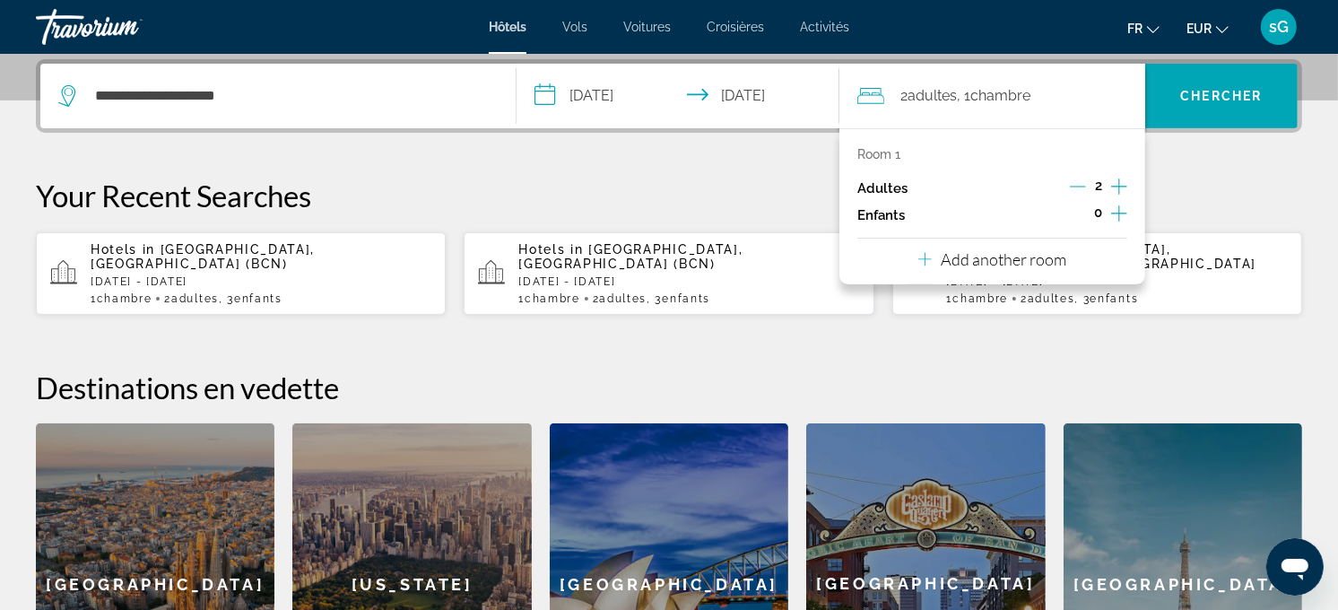
click at [1115, 211] on icon "Increment children" at bounding box center [1119, 214] width 16 height 22
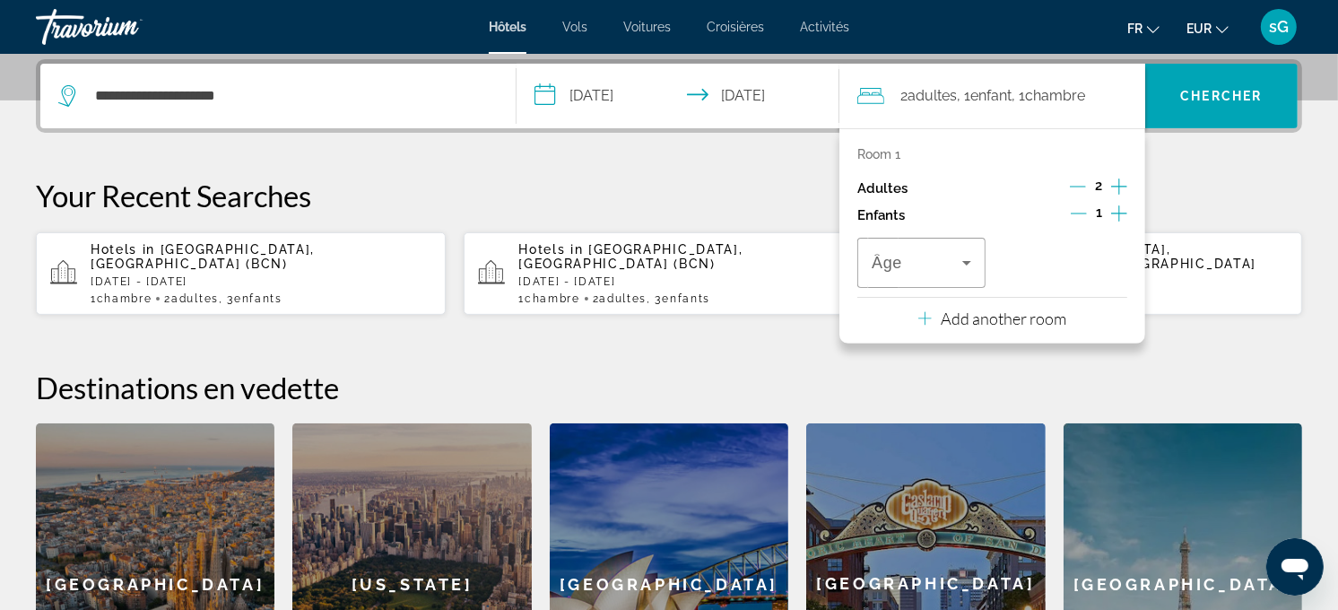
click at [1115, 211] on icon "Increment children" at bounding box center [1119, 214] width 16 height 22
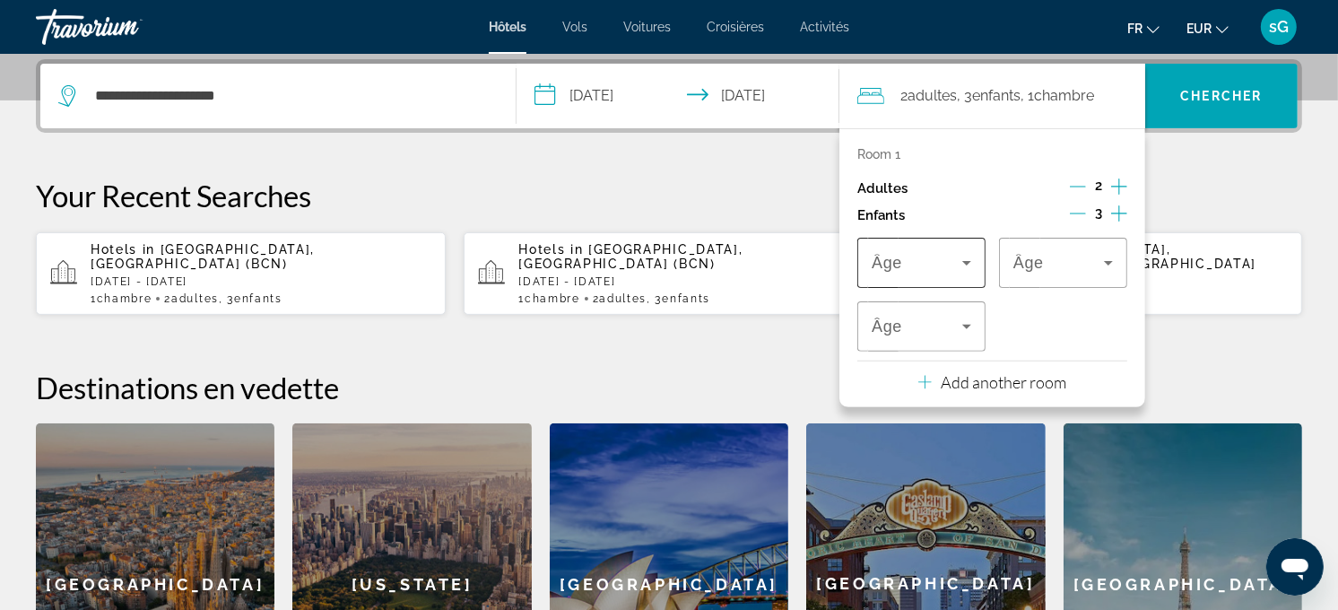
click at [921, 280] on div "Travelers: 2 adults, 3 children" at bounding box center [922, 263] width 100 height 50
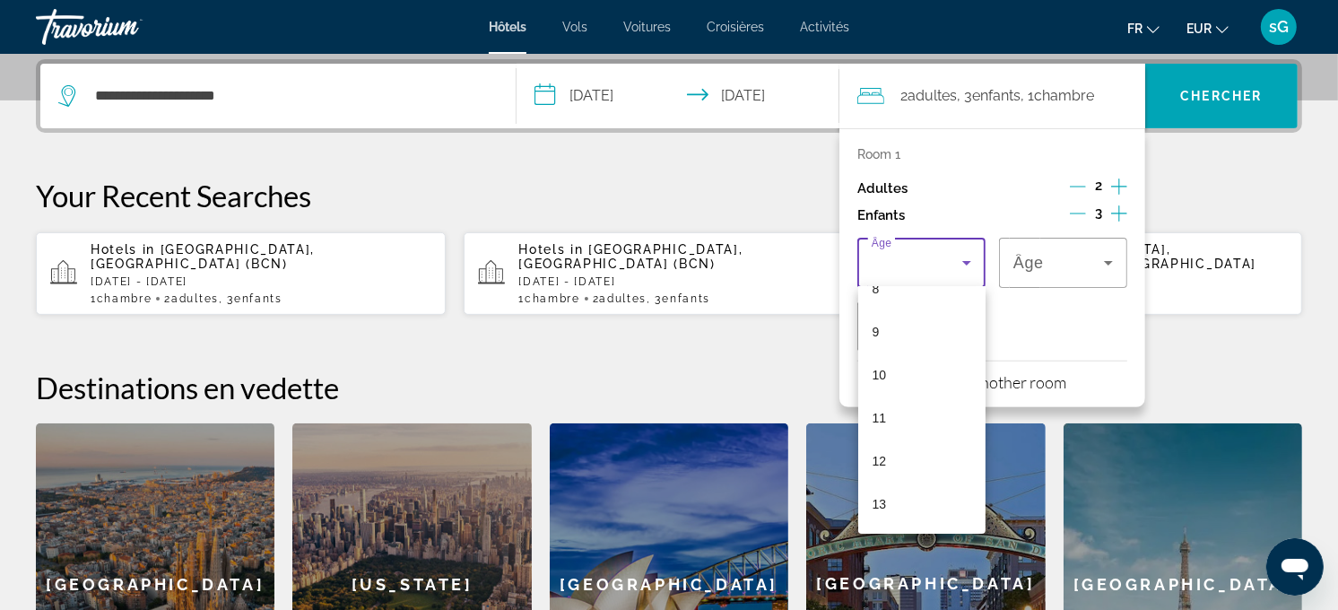
scroll to position [398, 0]
click at [925, 420] on mat-option "12" at bounding box center [922, 433] width 128 height 43
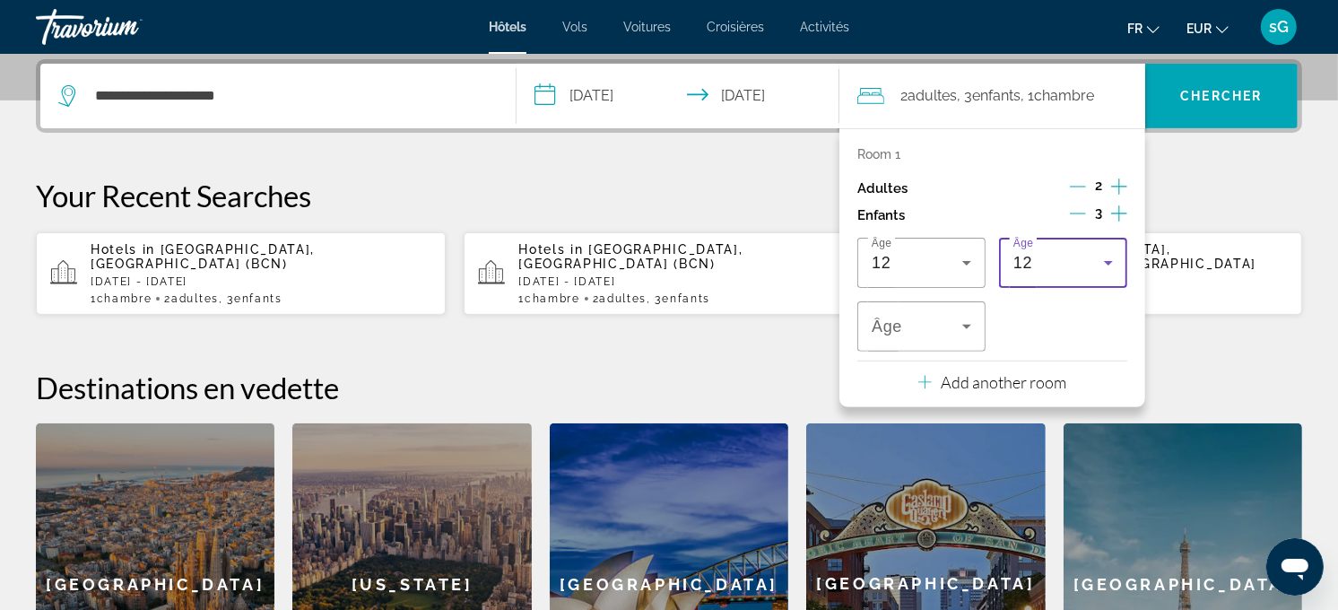
click at [1052, 252] on div "12" at bounding box center [1058, 263] width 91 height 22
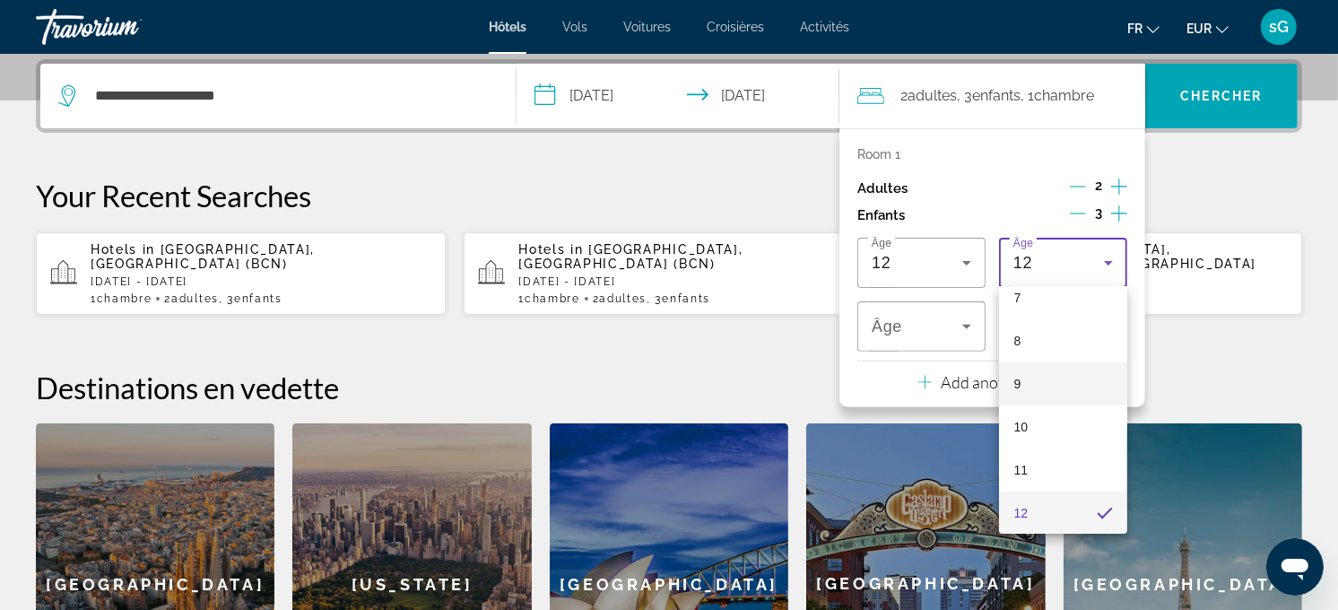
scroll to position [419, 0]
click at [1053, 325] on mat-option "10" at bounding box center [1063, 327] width 128 height 43
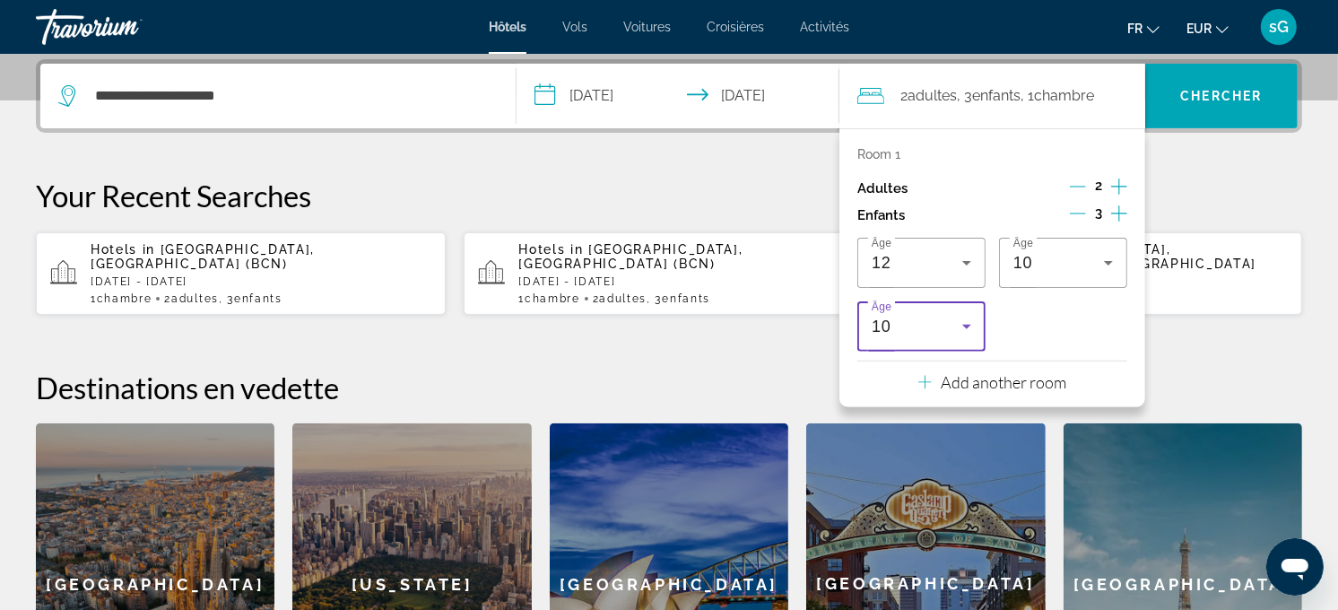
click at [889, 316] on div "10" at bounding box center [917, 327] width 91 height 22
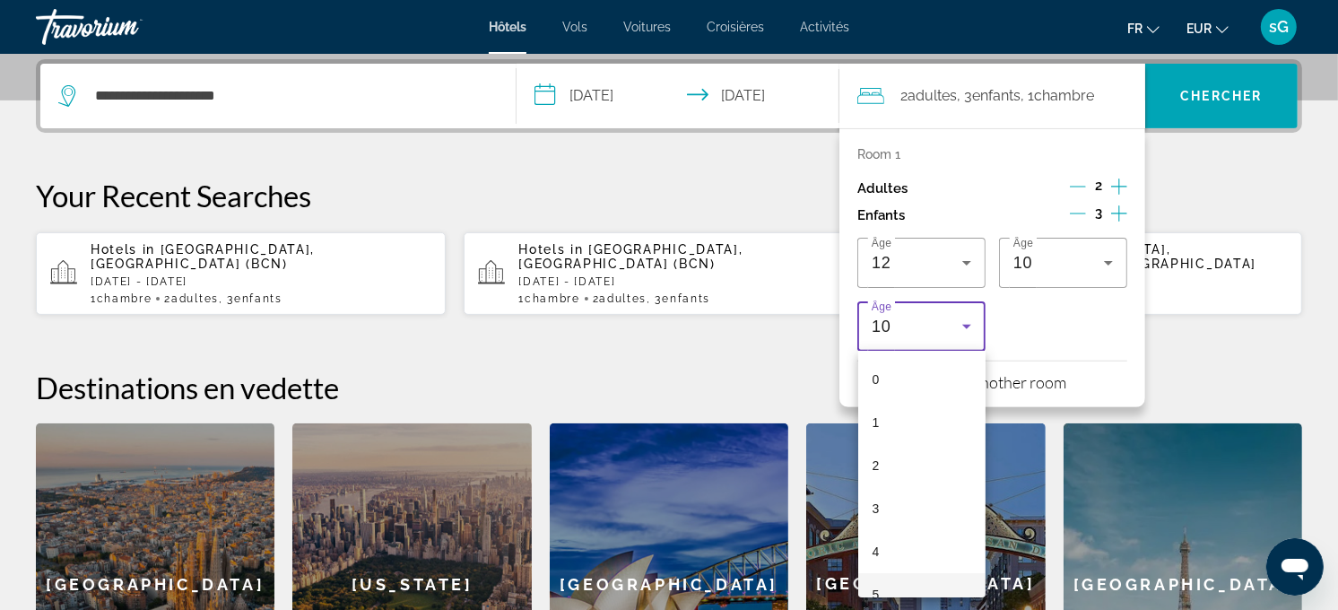
scroll to position [234, 0]
drag, startPoint x: 898, startPoint y: 482, endPoint x: 1032, endPoint y: 333, distance: 200.6
click at [898, 481] on mat-option "8" at bounding box center [922, 489] width 128 height 43
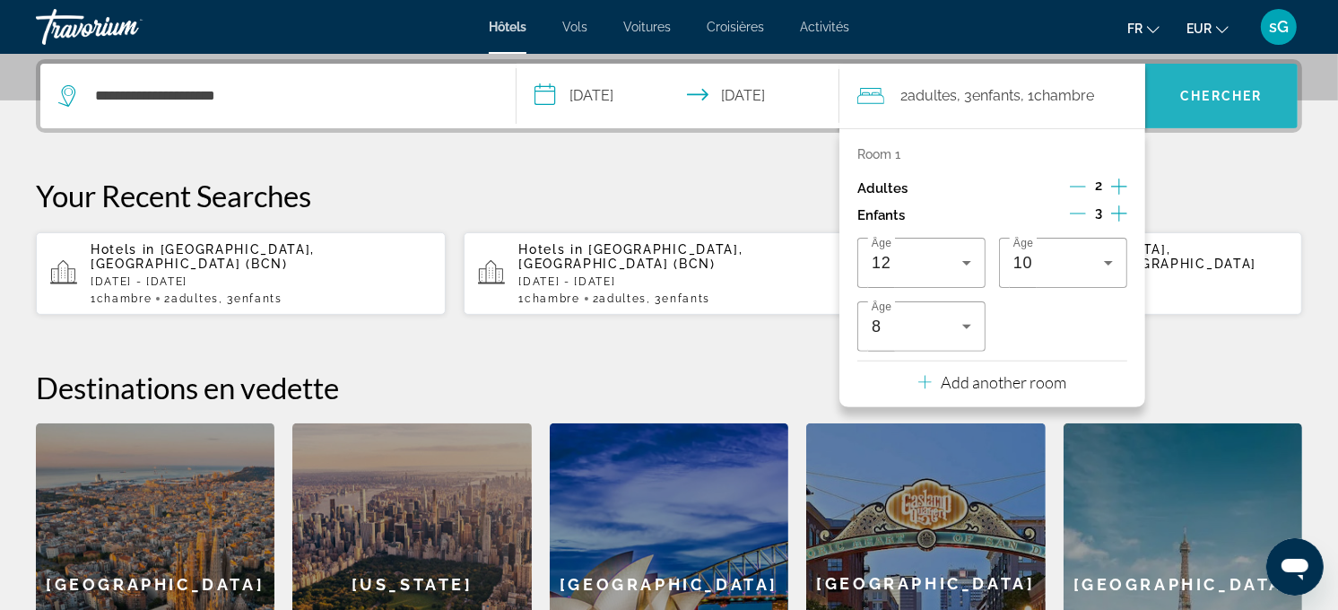
click at [1213, 90] on span "Chercher" at bounding box center [1221, 96] width 82 height 14
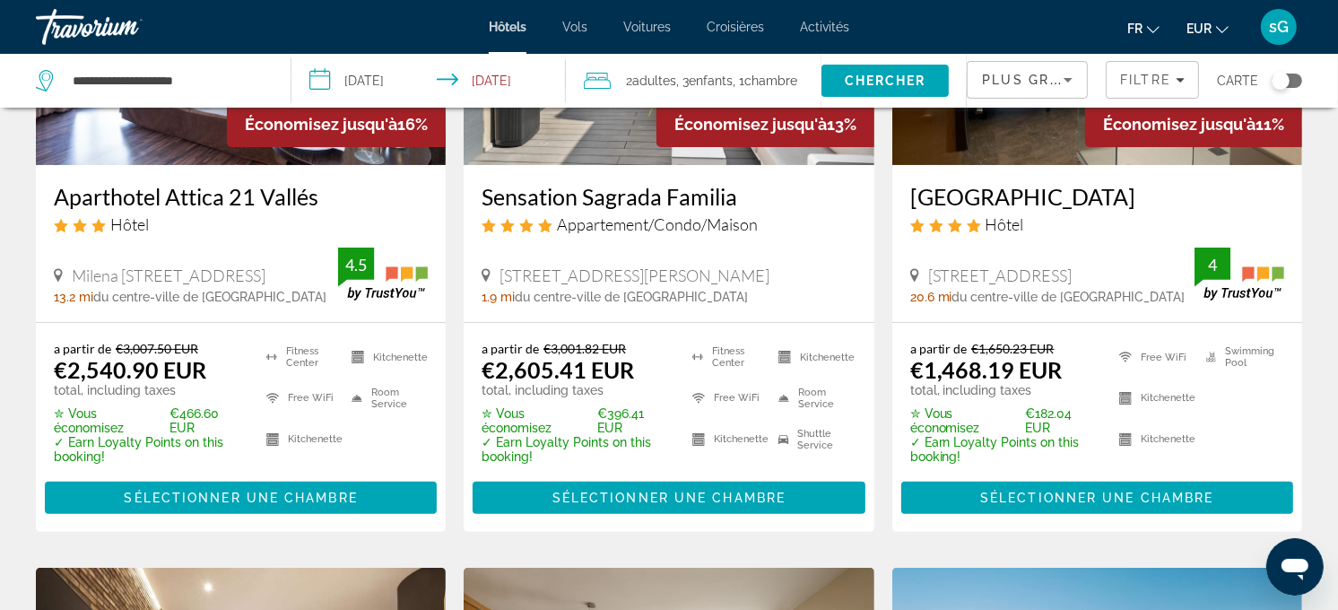
scroll to position [299, 0]
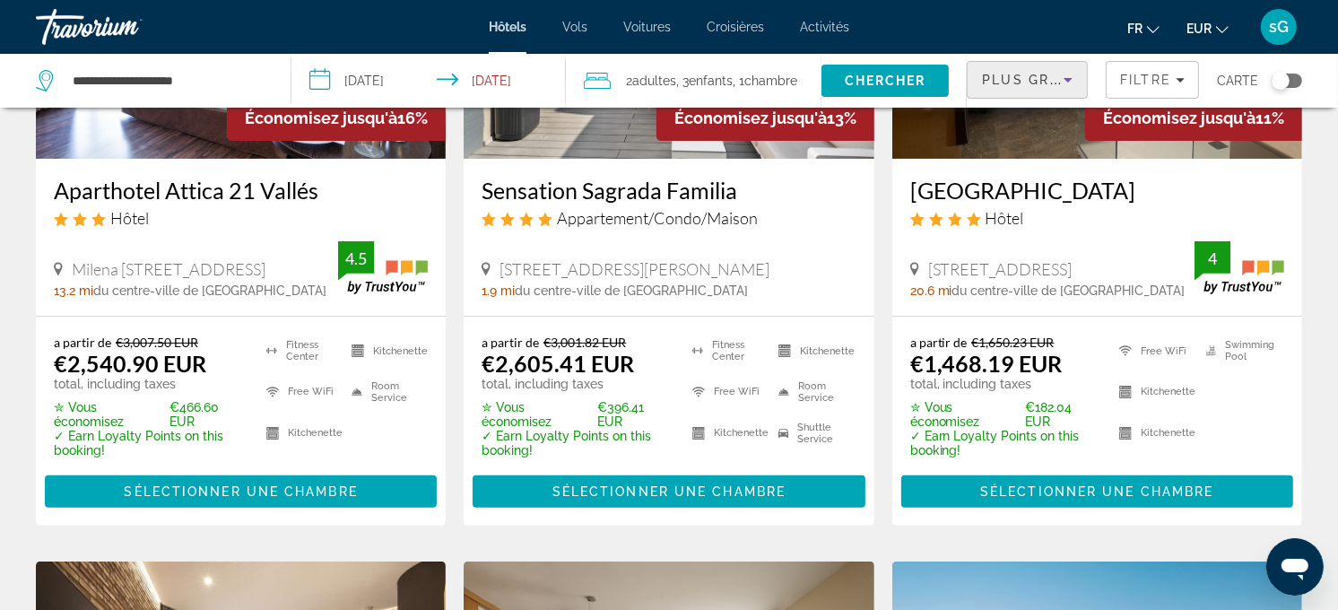
click at [1040, 79] on span "Plus grandes économies" at bounding box center [1089, 80] width 214 height 14
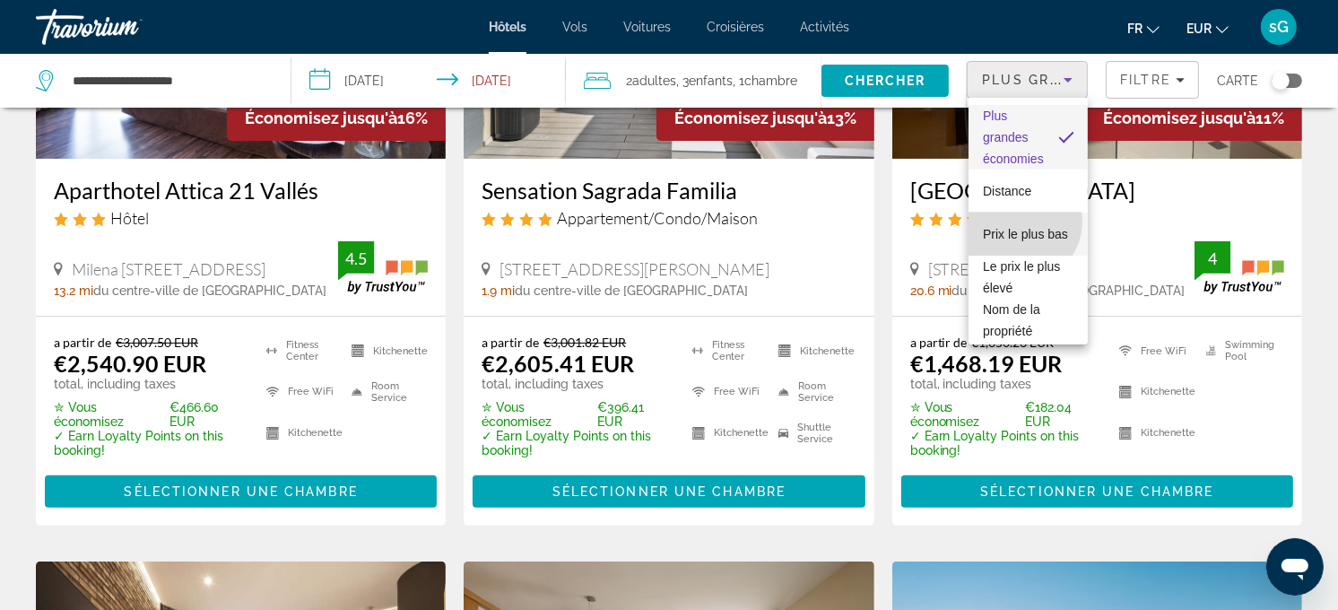
click at [1016, 227] on span "Prix le plus bas" at bounding box center [1025, 234] width 85 height 14
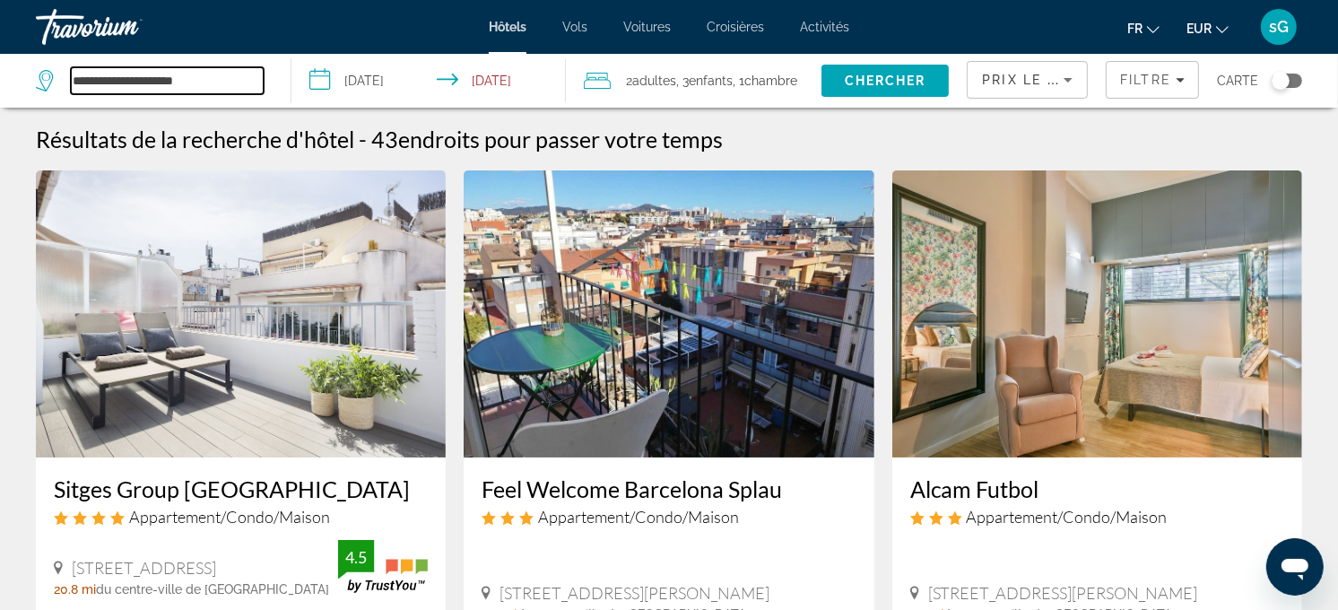
click at [164, 70] on input "**********" at bounding box center [167, 80] width 193 height 27
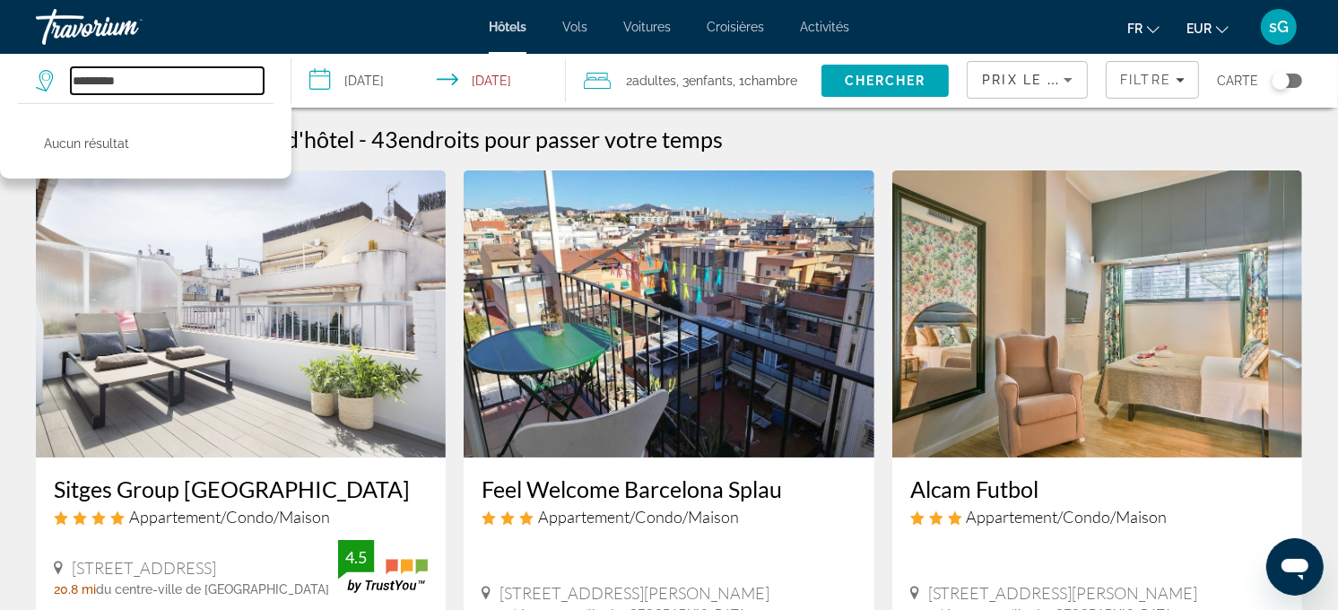
drag, startPoint x: 145, startPoint y: 78, endPoint x: 79, endPoint y: 81, distance: 66.4
click at [79, 81] on input "*********" at bounding box center [167, 80] width 193 height 27
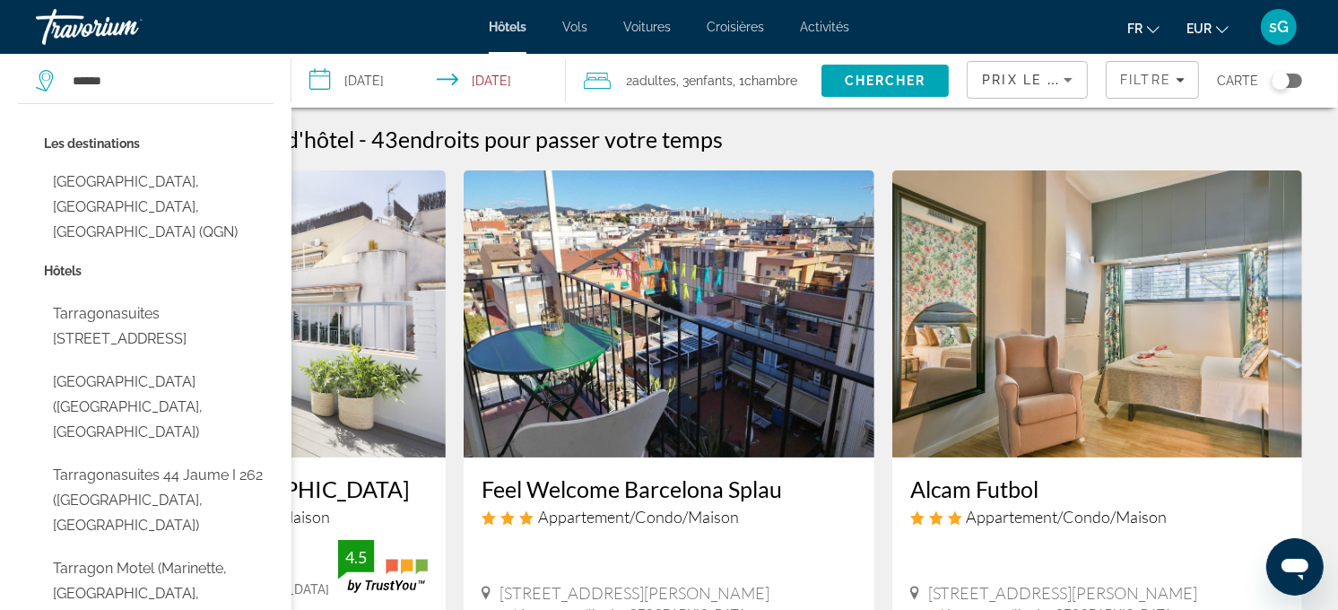
click at [141, 195] on button "[GEOGRAPHIC_DATA], [GEOGRAPHIC_DATA], [GEOGRAPHIC_DATA] (QGN)" at bounding box center [159, 207] width 230 height 84
type input "**********"
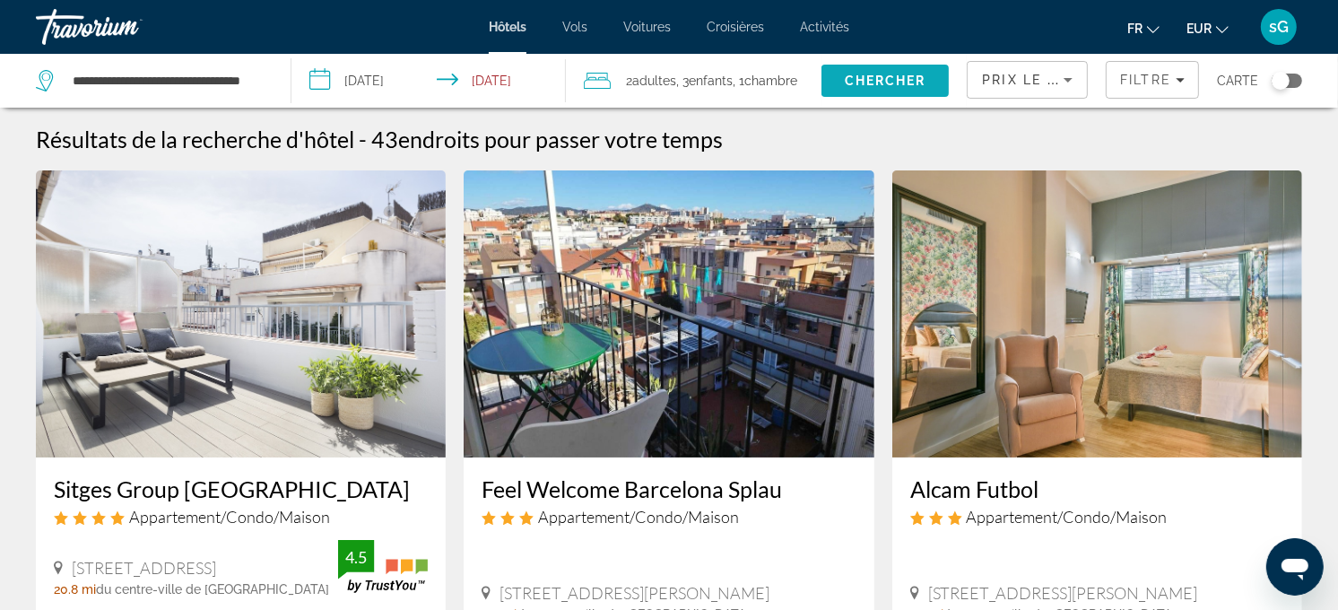
click at [872, 69] on span "Search" at bounding box center [885, 80] width 128 height 43
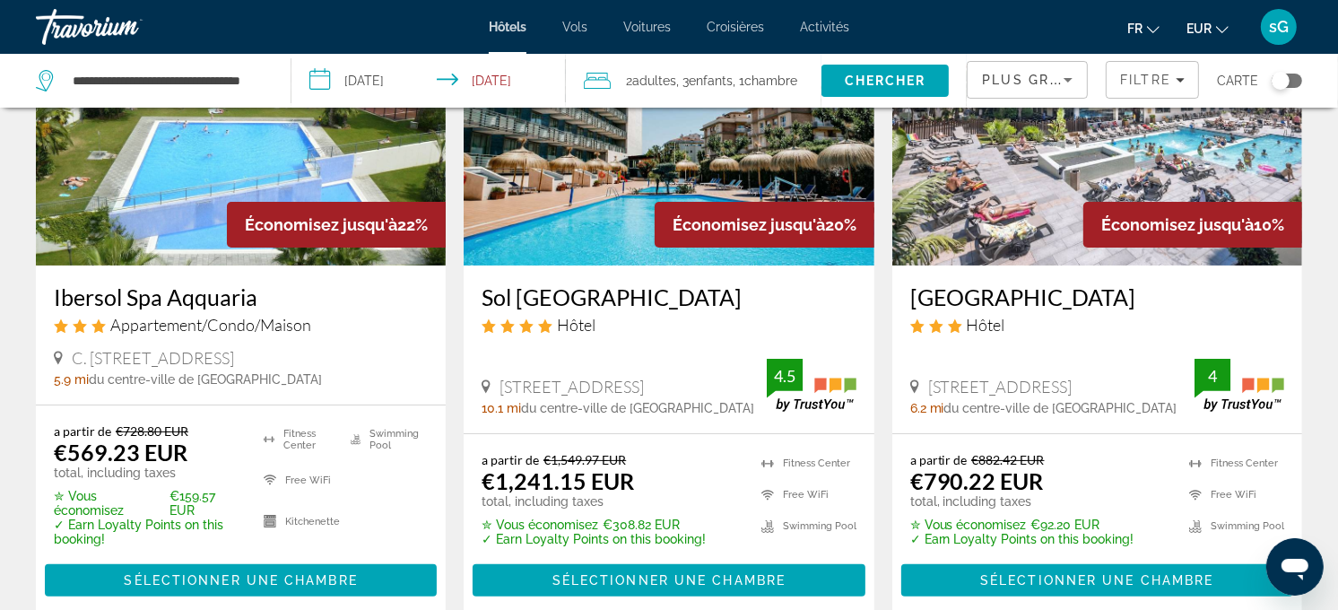
scroll to position [199, 0]
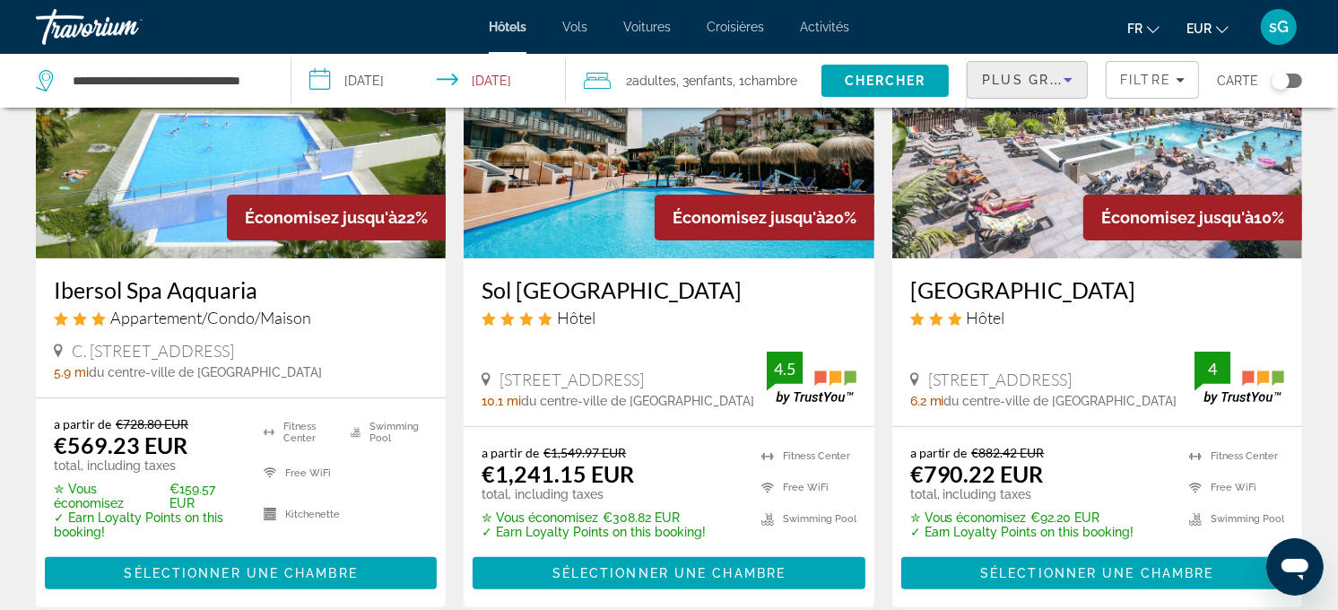
click at [1015, 79] on span "Plus grandes économies" at bounding box center [1089, 80] width 214 height 14
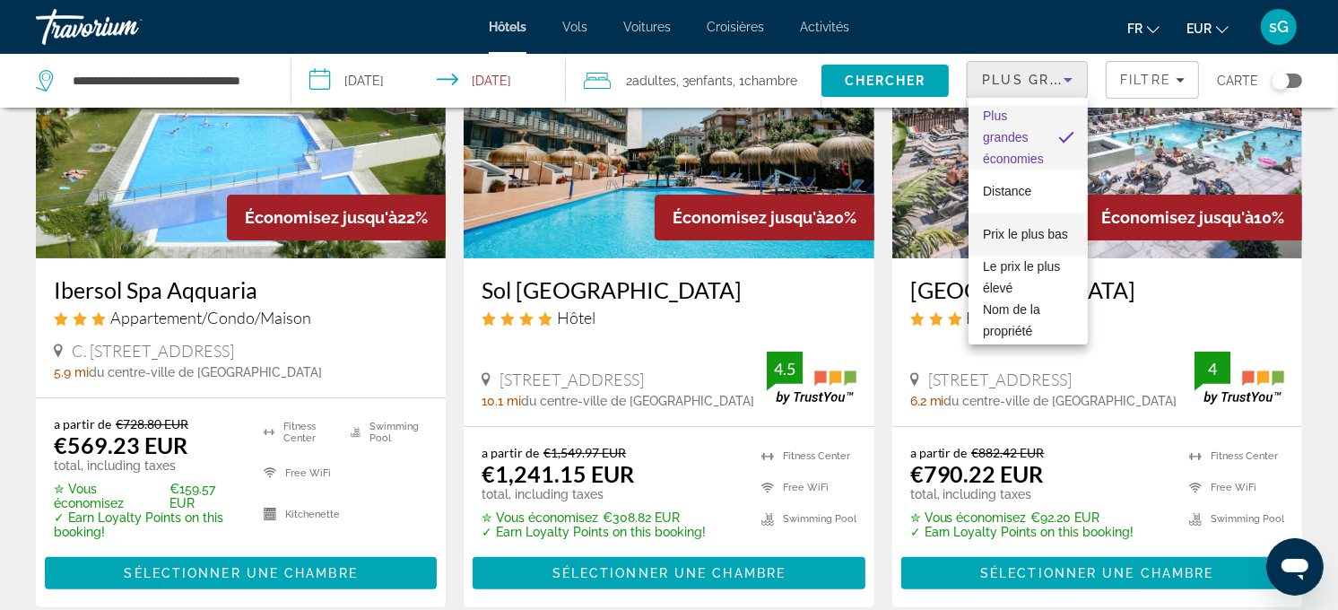
click at [998, 239] on span "Prix le plus bas" at bounding box center [1025, 234] width 85 height 14
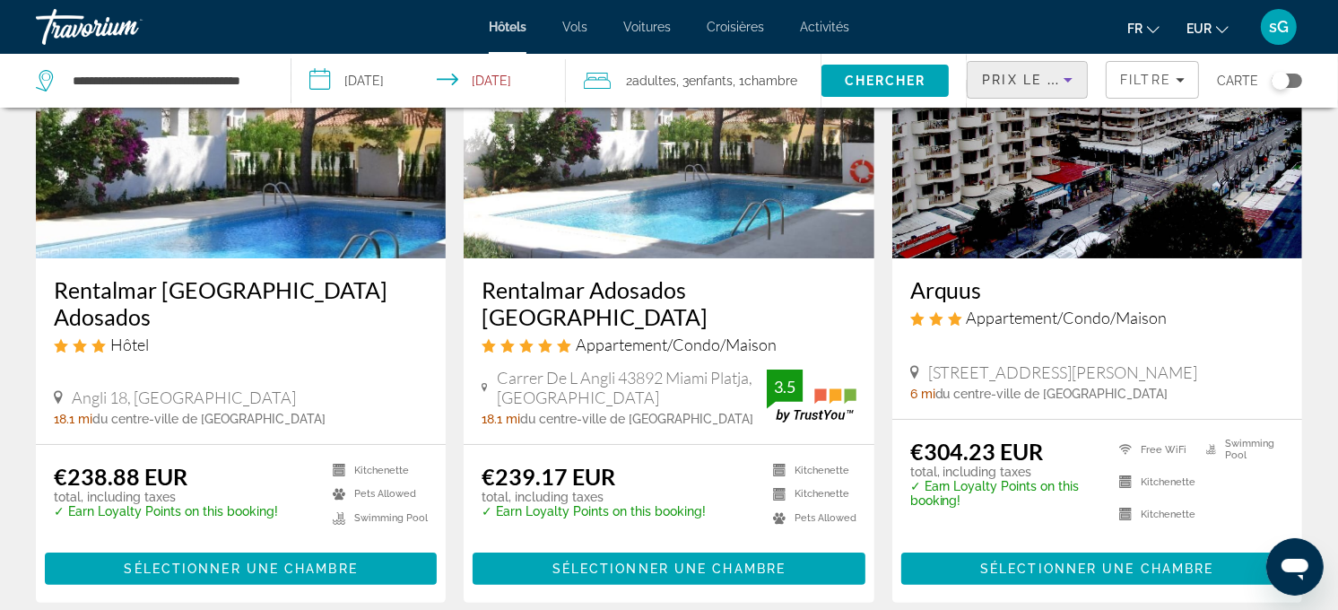
scroll to position [100, 0]
